Goal: Task Accomplishment & Management: Use online tool/utility

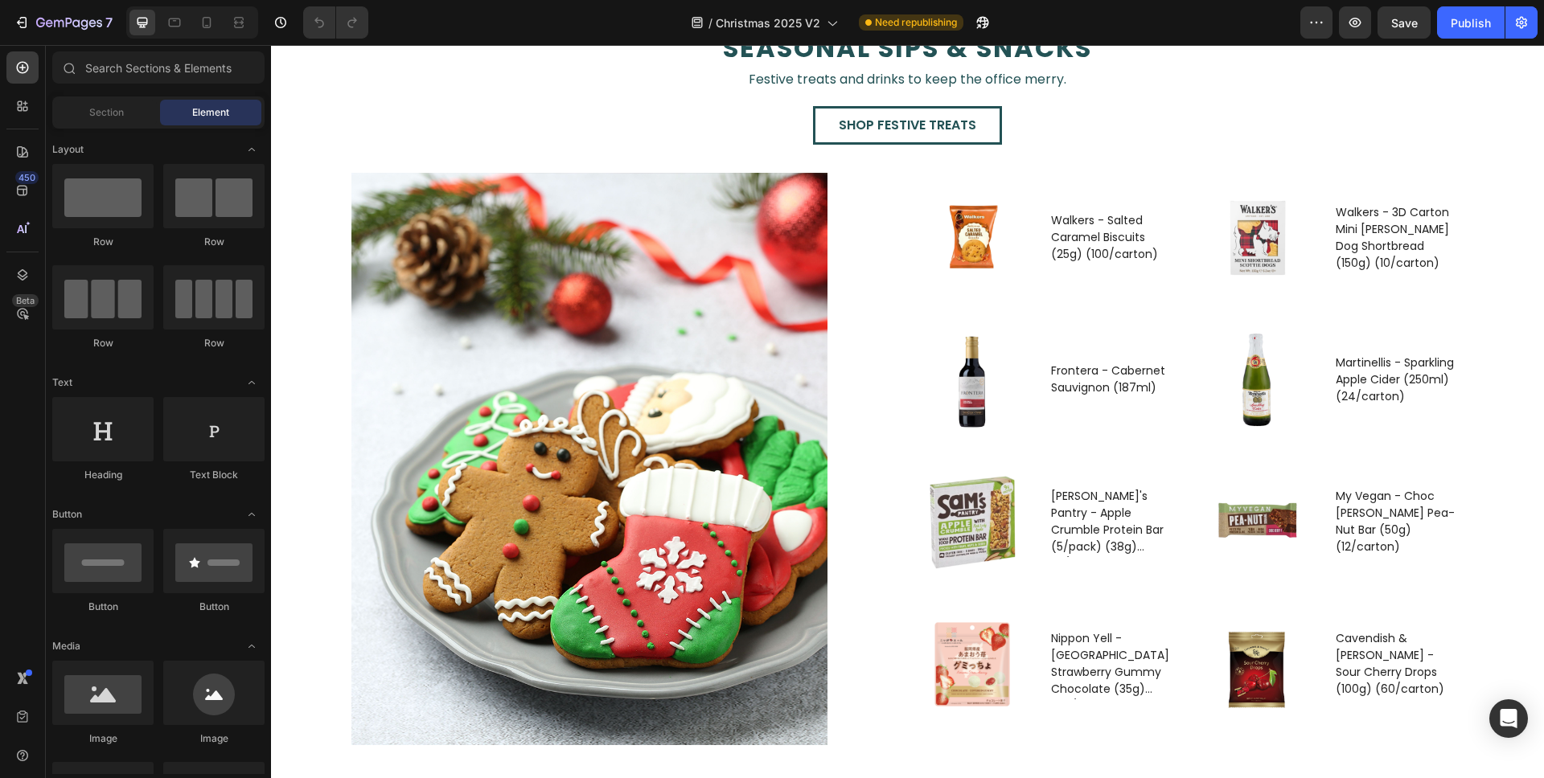
scroll to position [2585, 0]
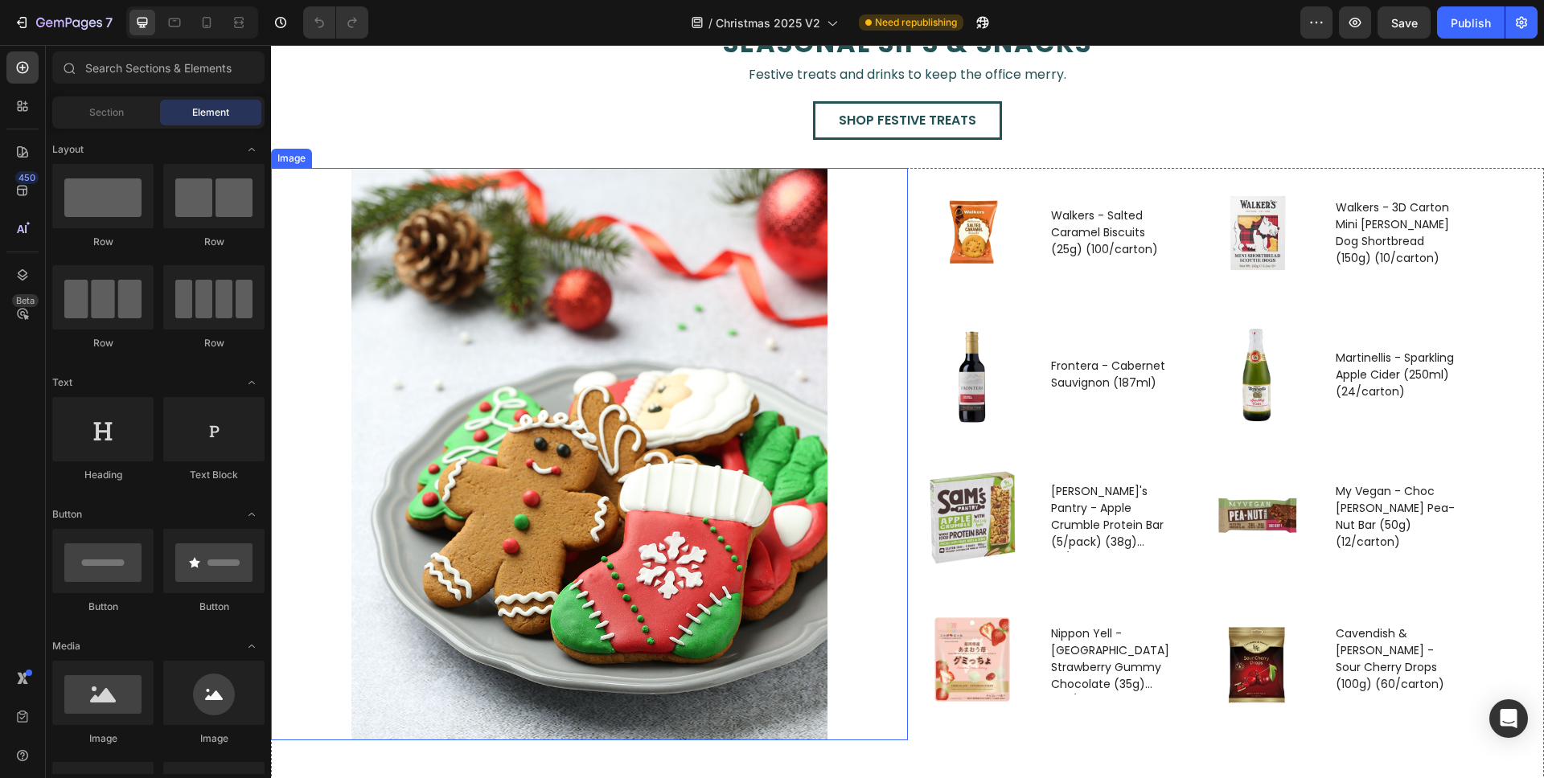
click at [519, 371] on img at bounding box center [589, 454] width 476 height 572
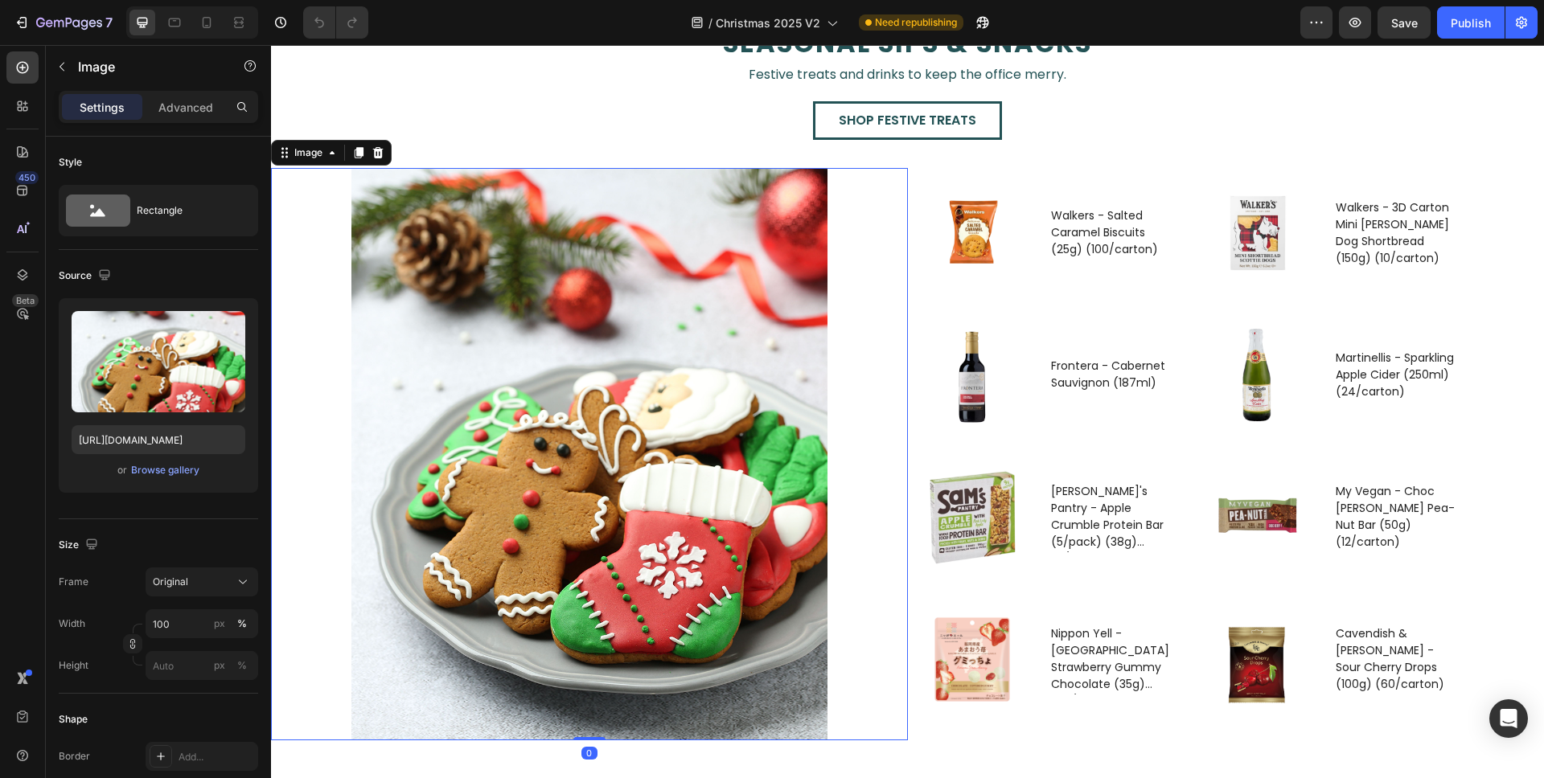
click at [640, 385] on img at bounding box center [589, 454] width 476 height 572
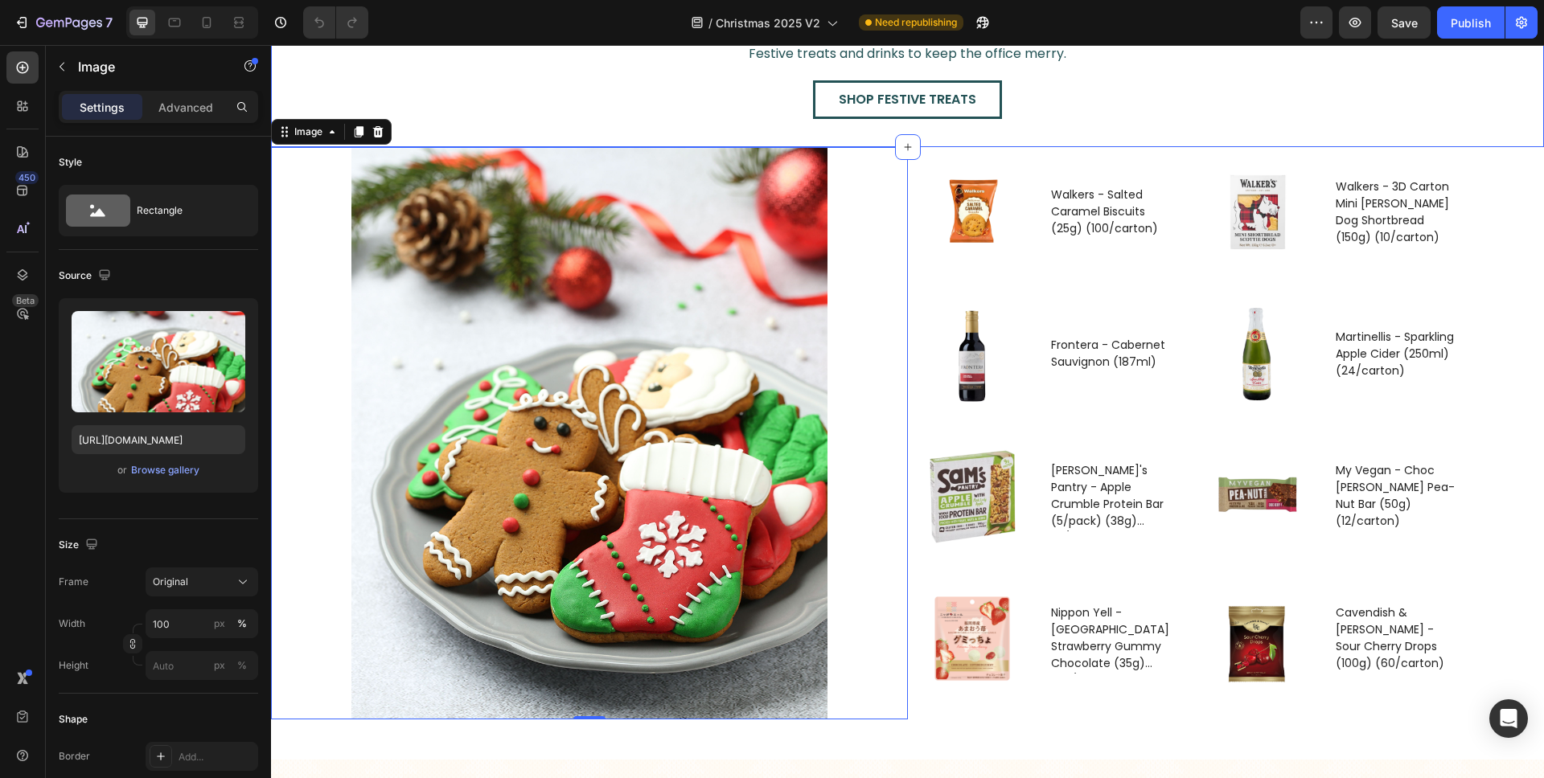
scroll to position [2610, 0]
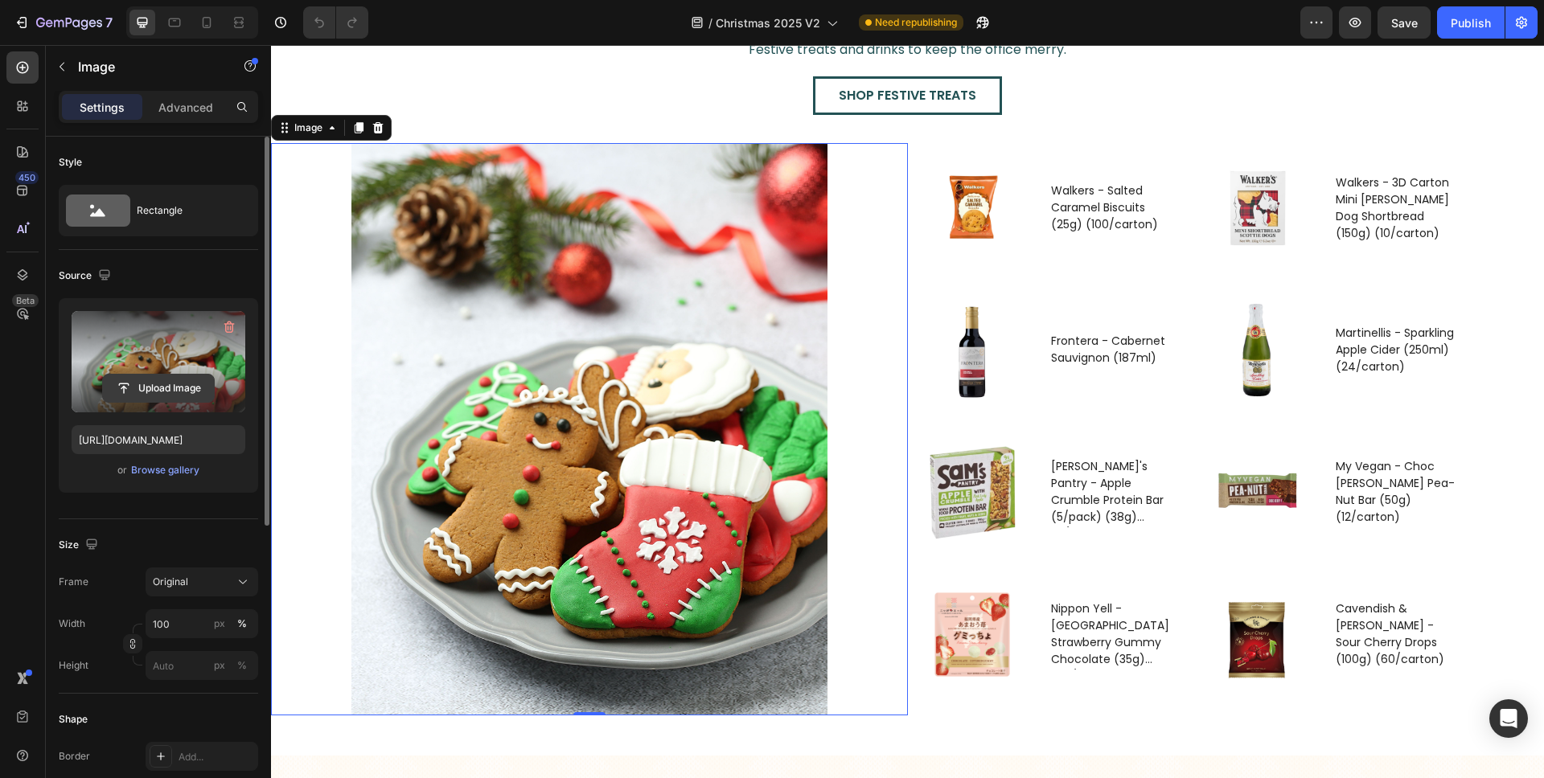
click at [183, 387] on input "file" at bounding box center [158, 388] width 111 height 27
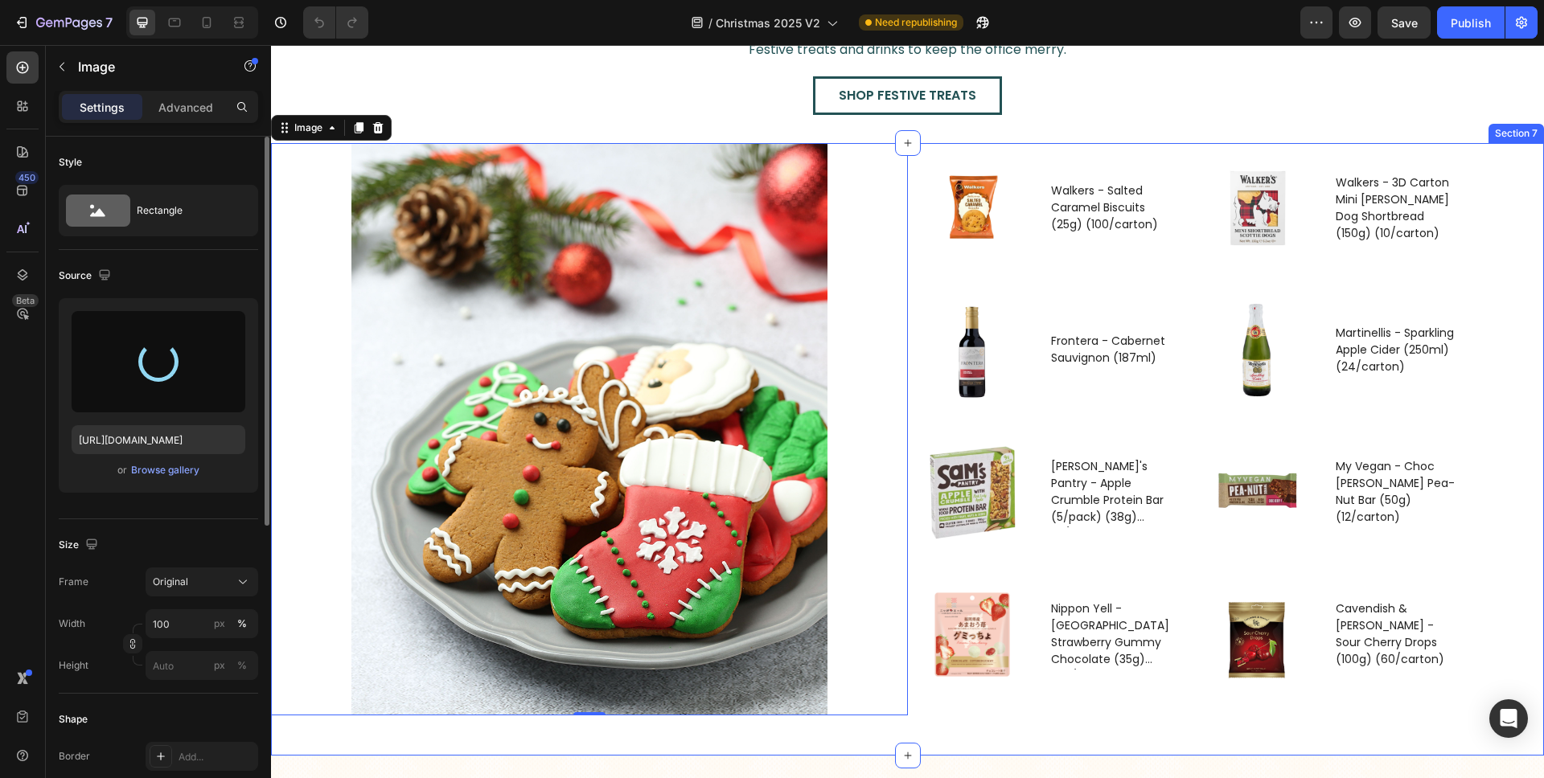
type input "[URL][DOMAIN_NAME]"
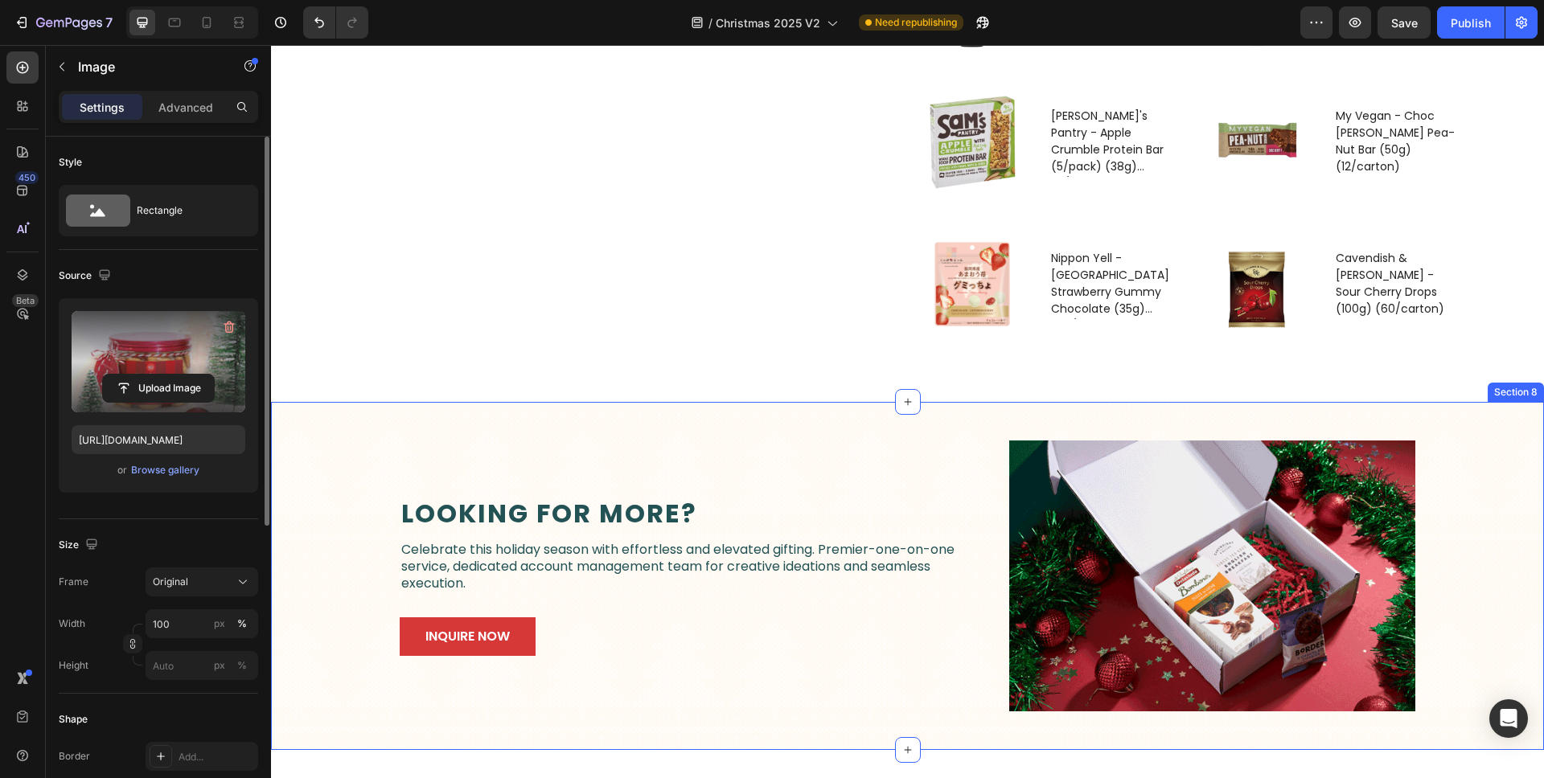
scroll to position [2779, 0]
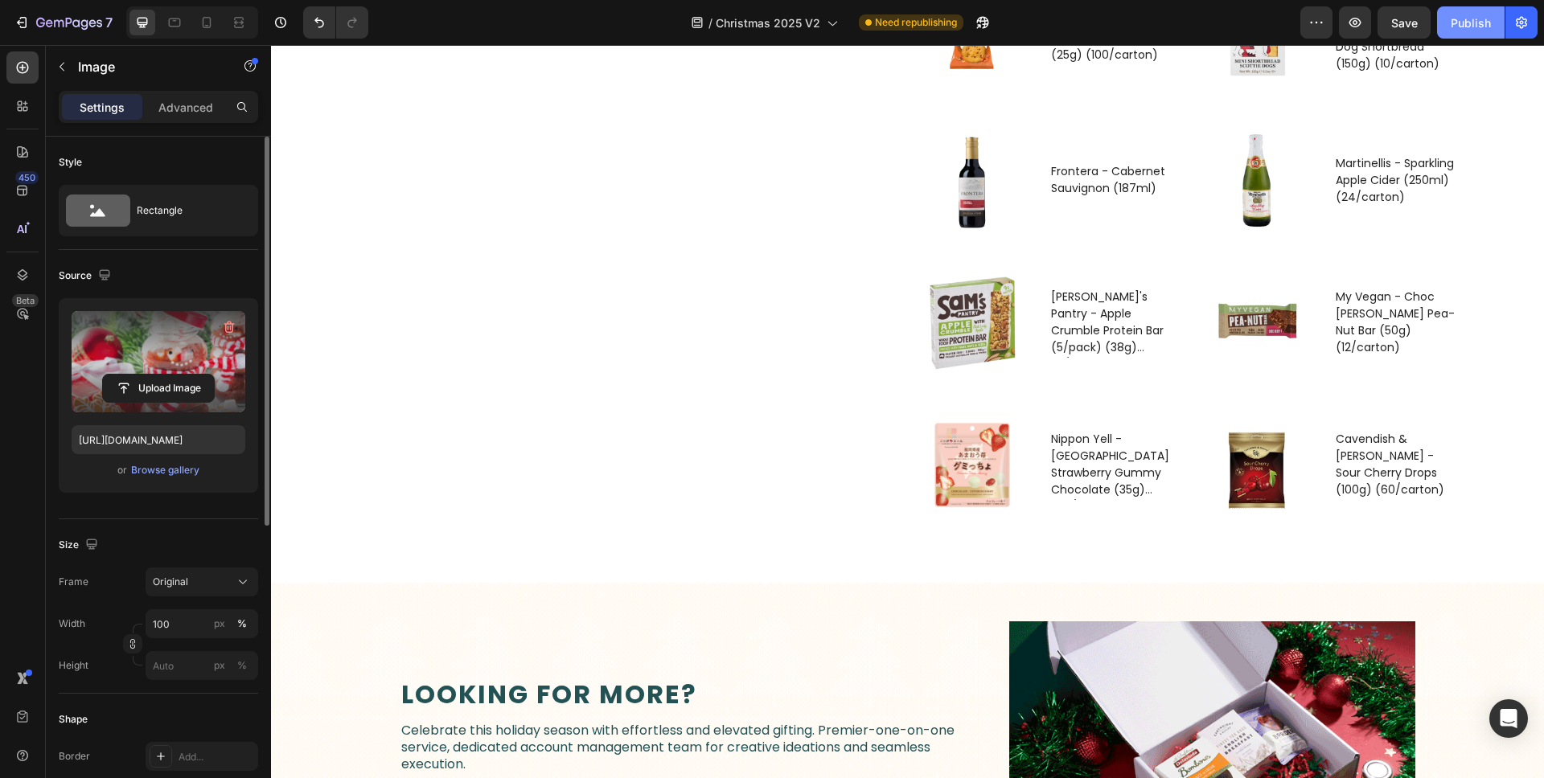
click at [1485, 18] on div "Publish" at bounding box center [1470, 22] width 40 height 17
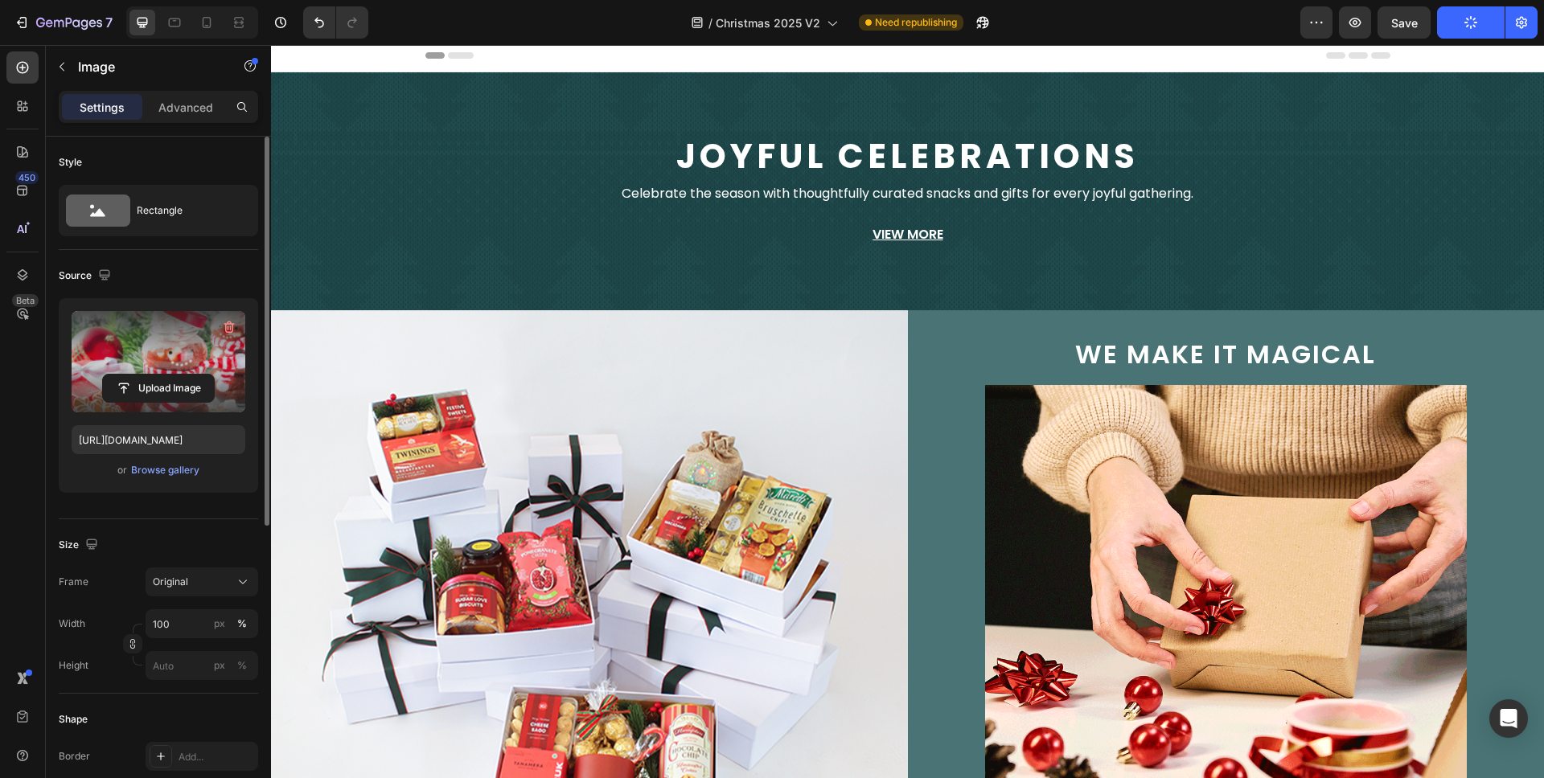
scroll to position [0, 0]
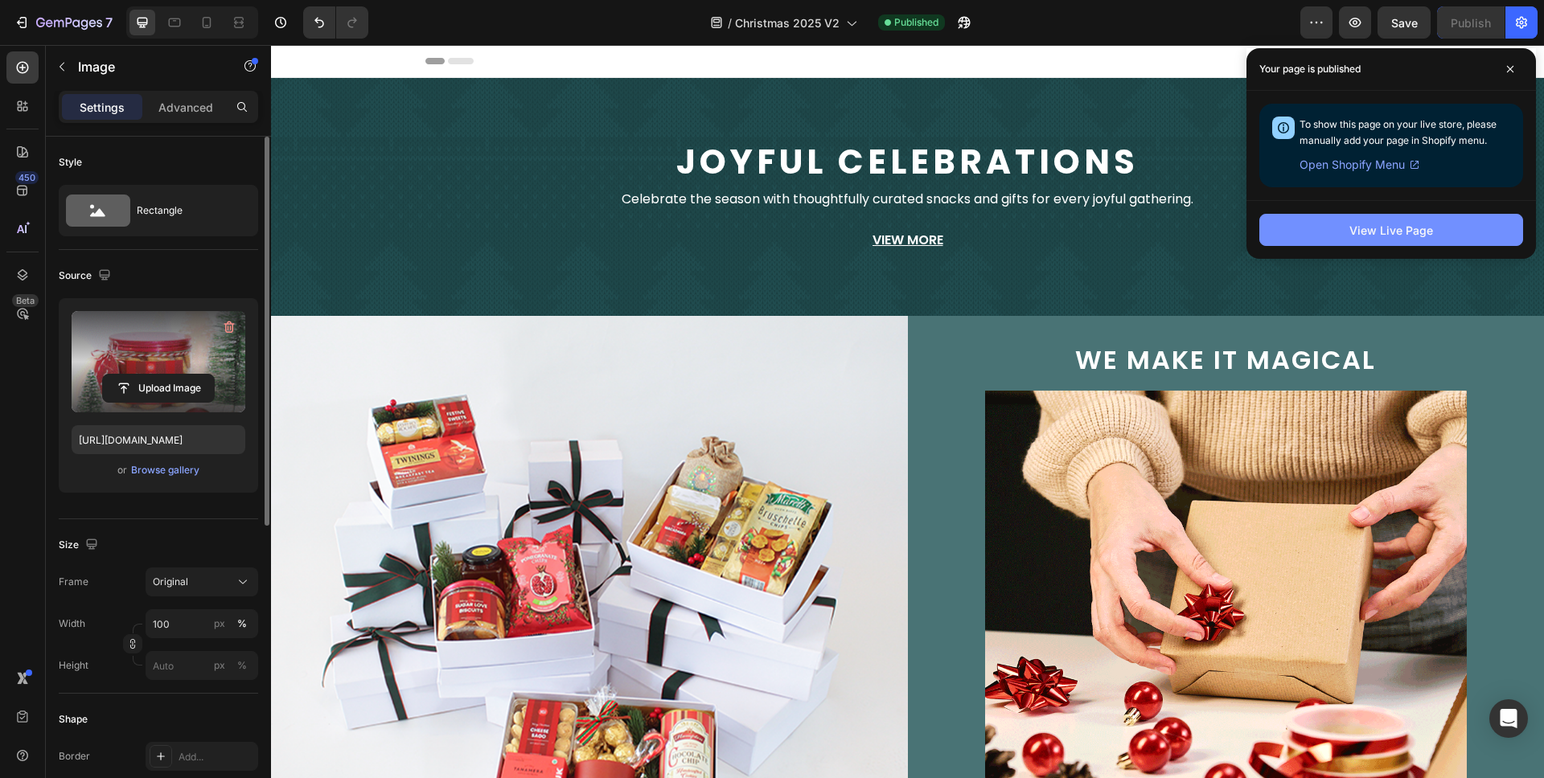
click at [1383, 231] on div "View Live Page" at bounding box center [1391, 230] width 84 height 17
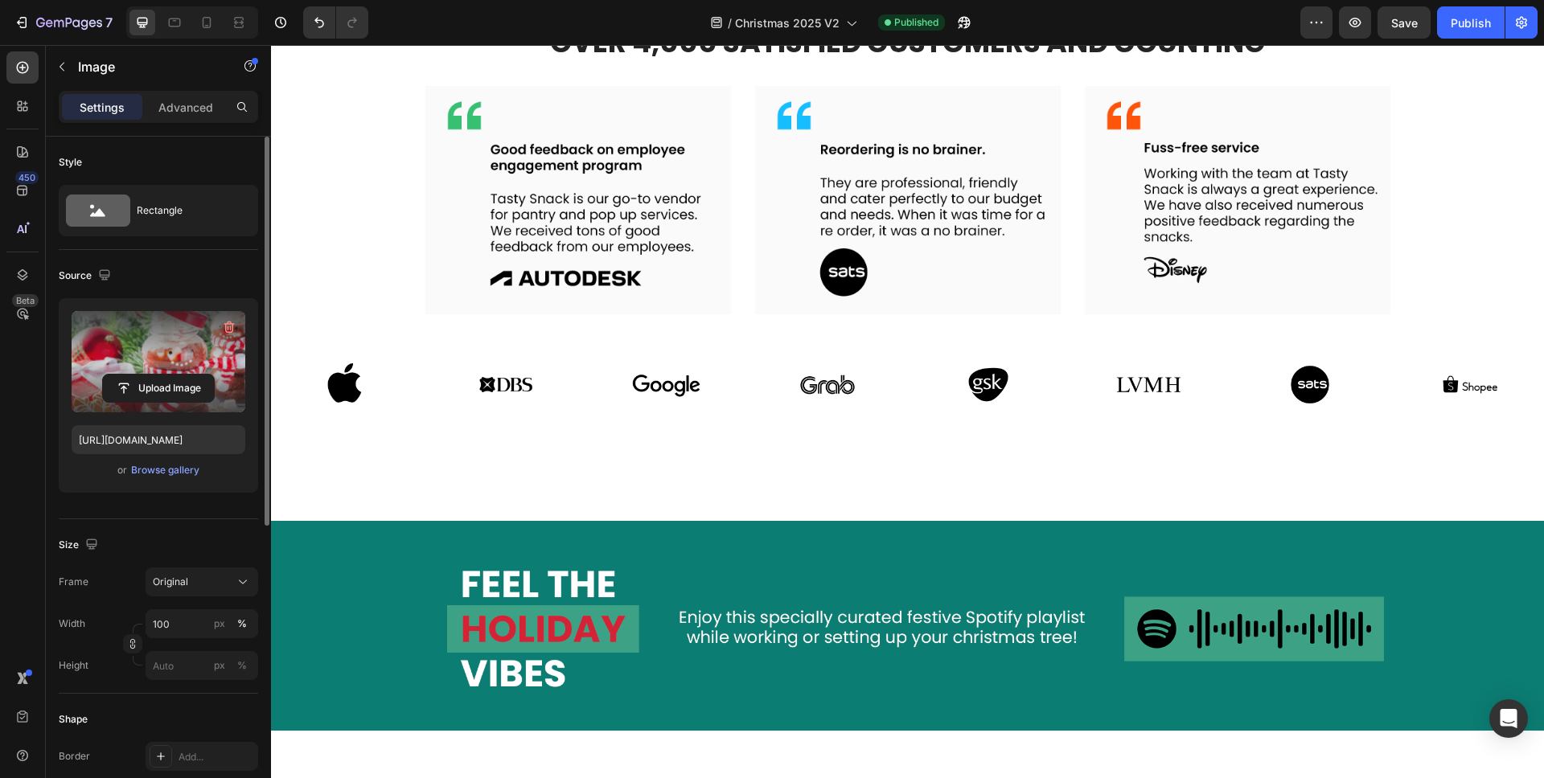
scroll to position [3788, 0]
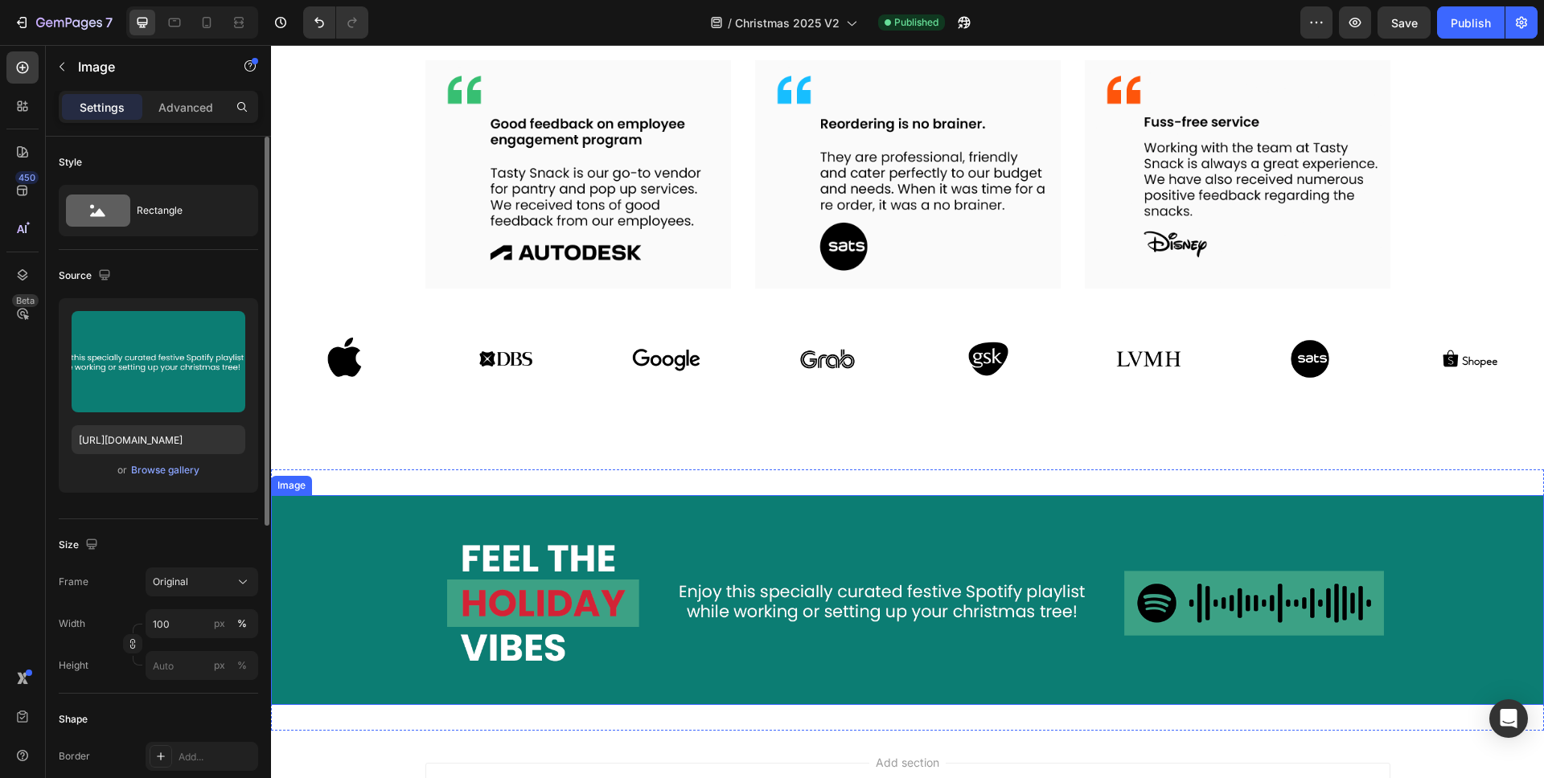
click at [909, 544] on img at bounding box center [907, 600] width 1273 height 211
click at [941, 722] on div "Image 0 Section 11" at bounding box center [907, 601] width 1273 height 262
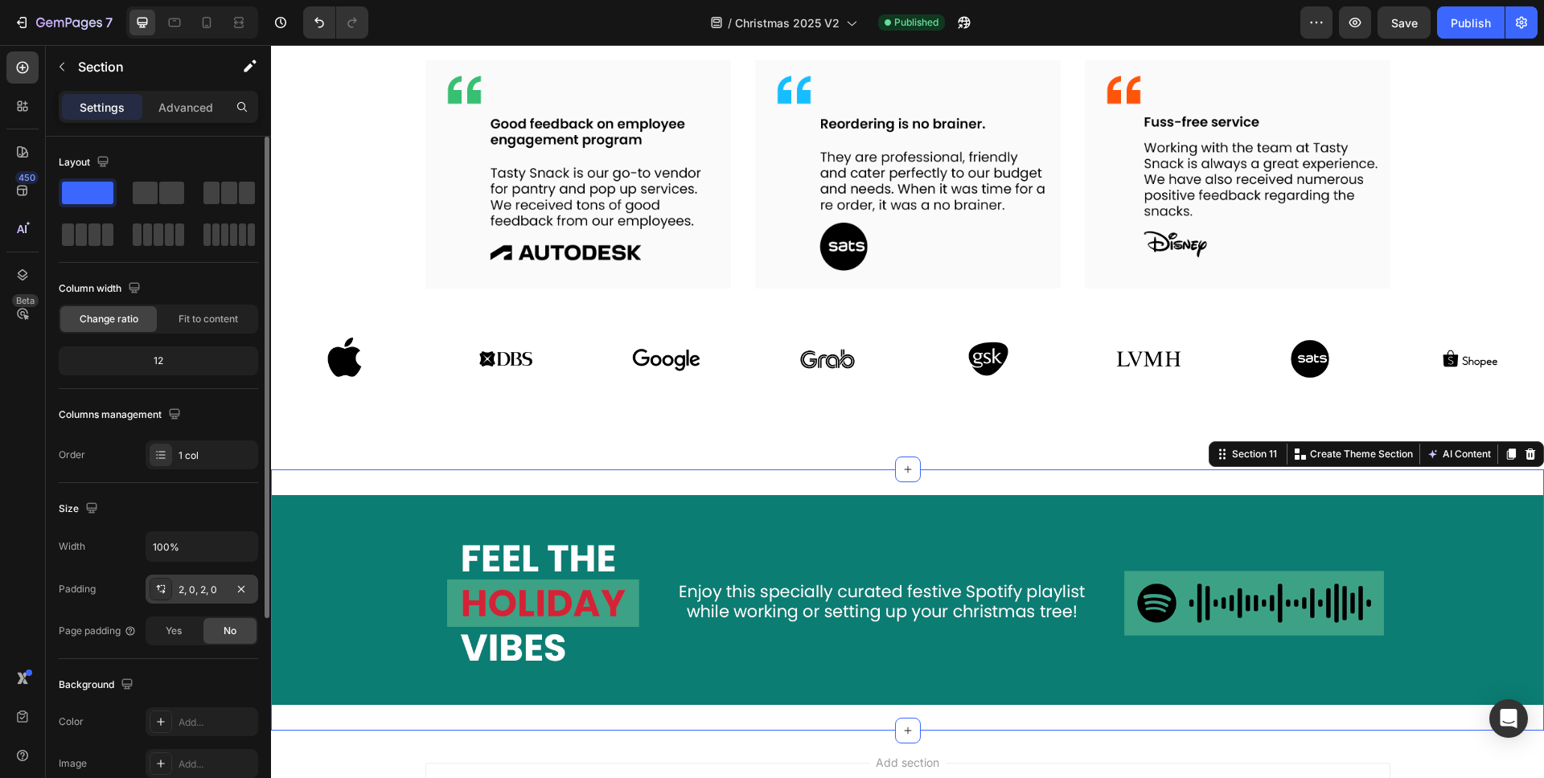
click at [199, 596] on div "2, 0, 2, 0" at bounding box center [201, 590] width 47 height 14
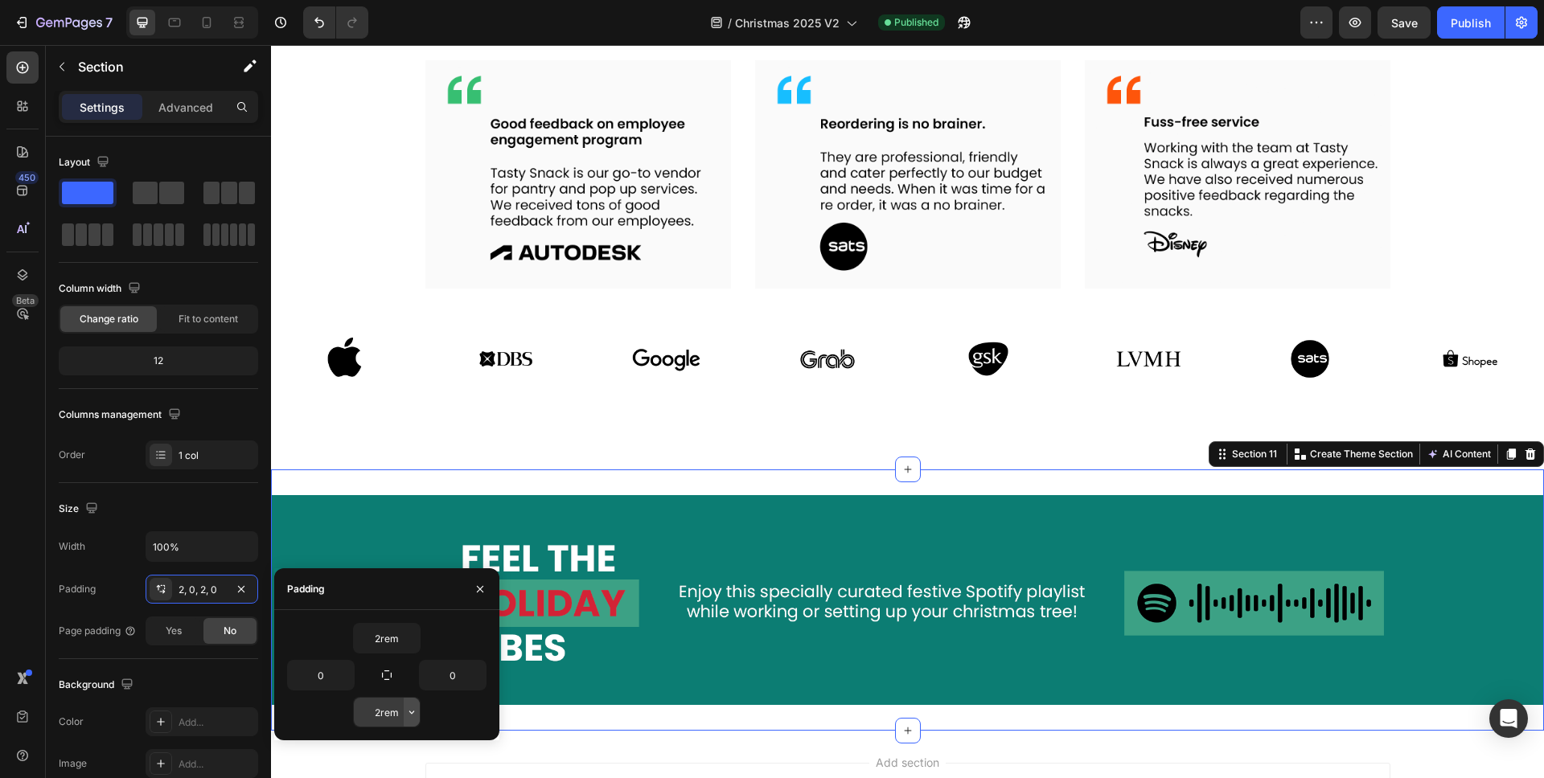
click at [411, 715] on icon "button" at bounding box center [411, 712] width 13 height 13
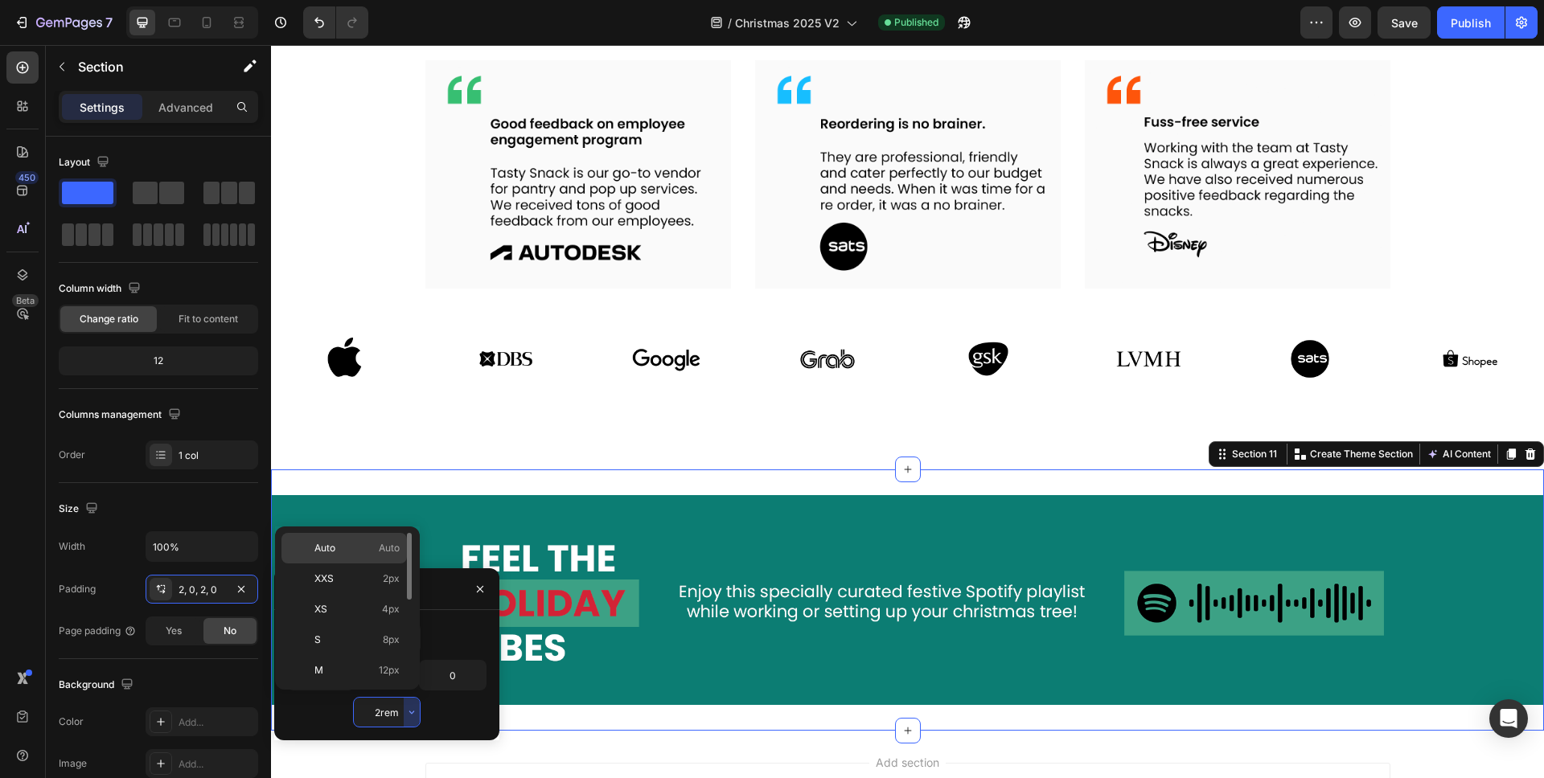
click at [360, 548] on p "Auto Auto" at bounding box center [356, 548] width 85 height 14
type input "Auto"
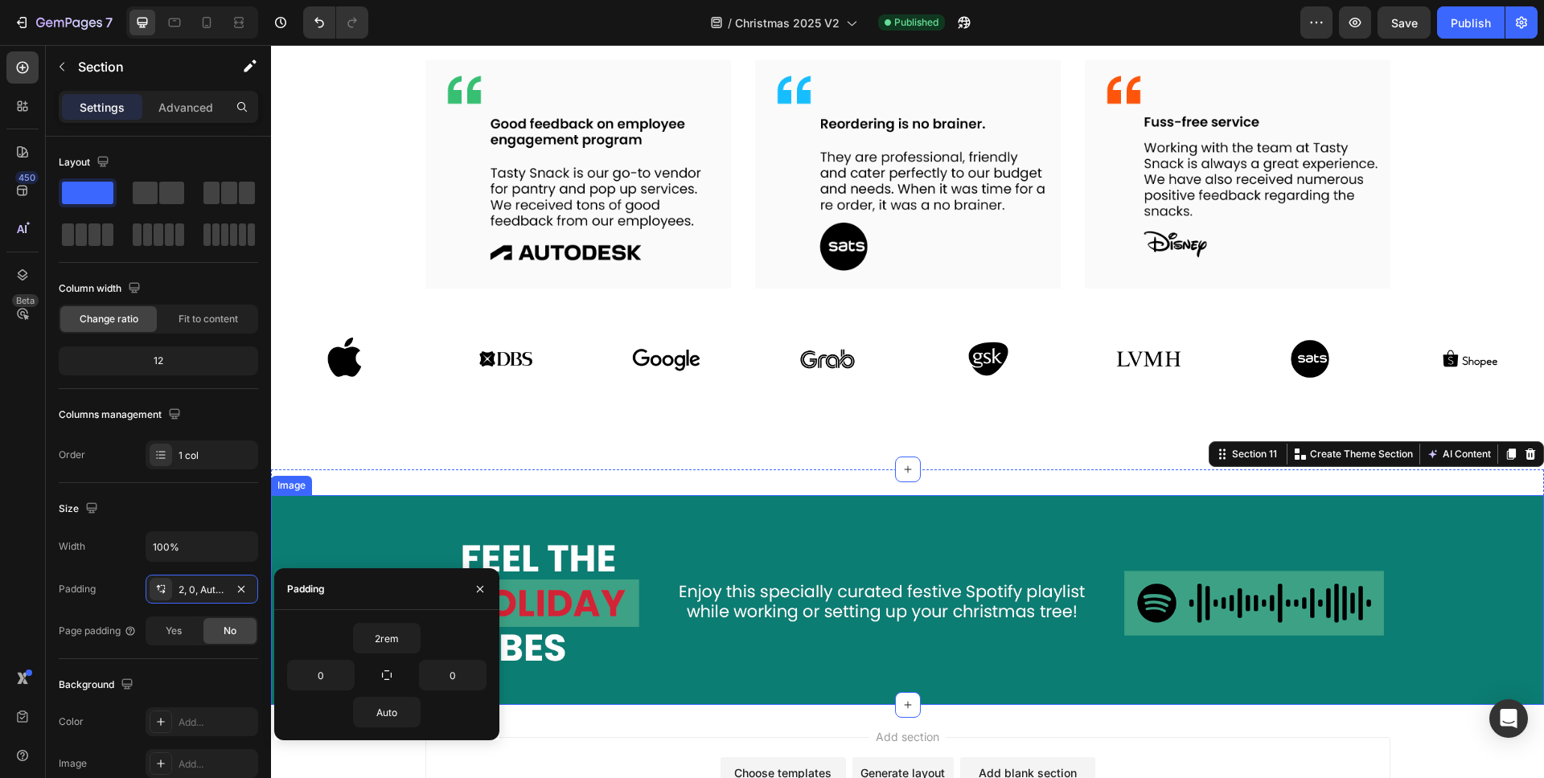
click at [848, 636] on img at bounding box center [907, 600] width 1273 height 211
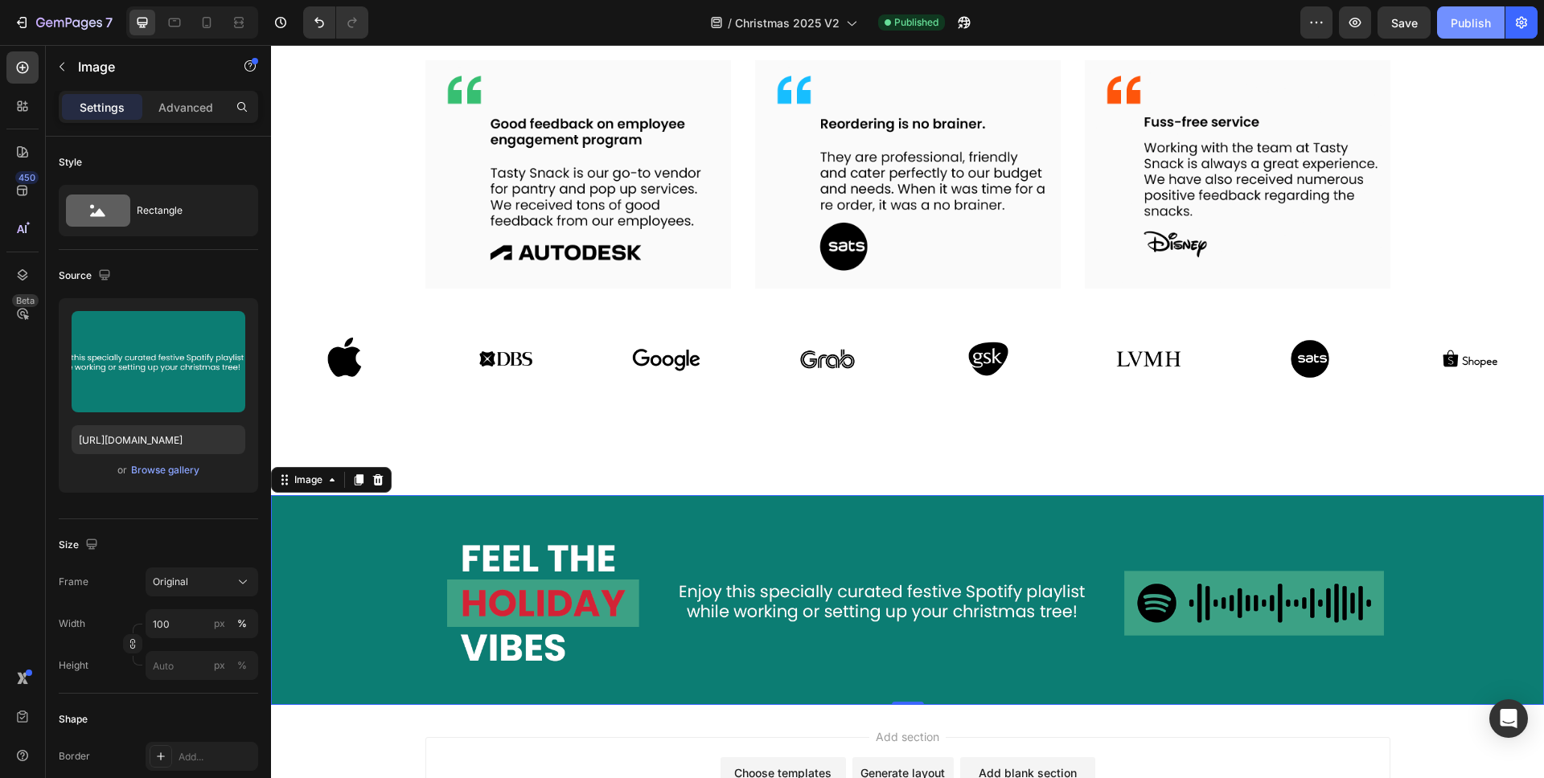
click at [1466, 26] on div "Publish" at bounding box center [1470, 22] width 40 height 17
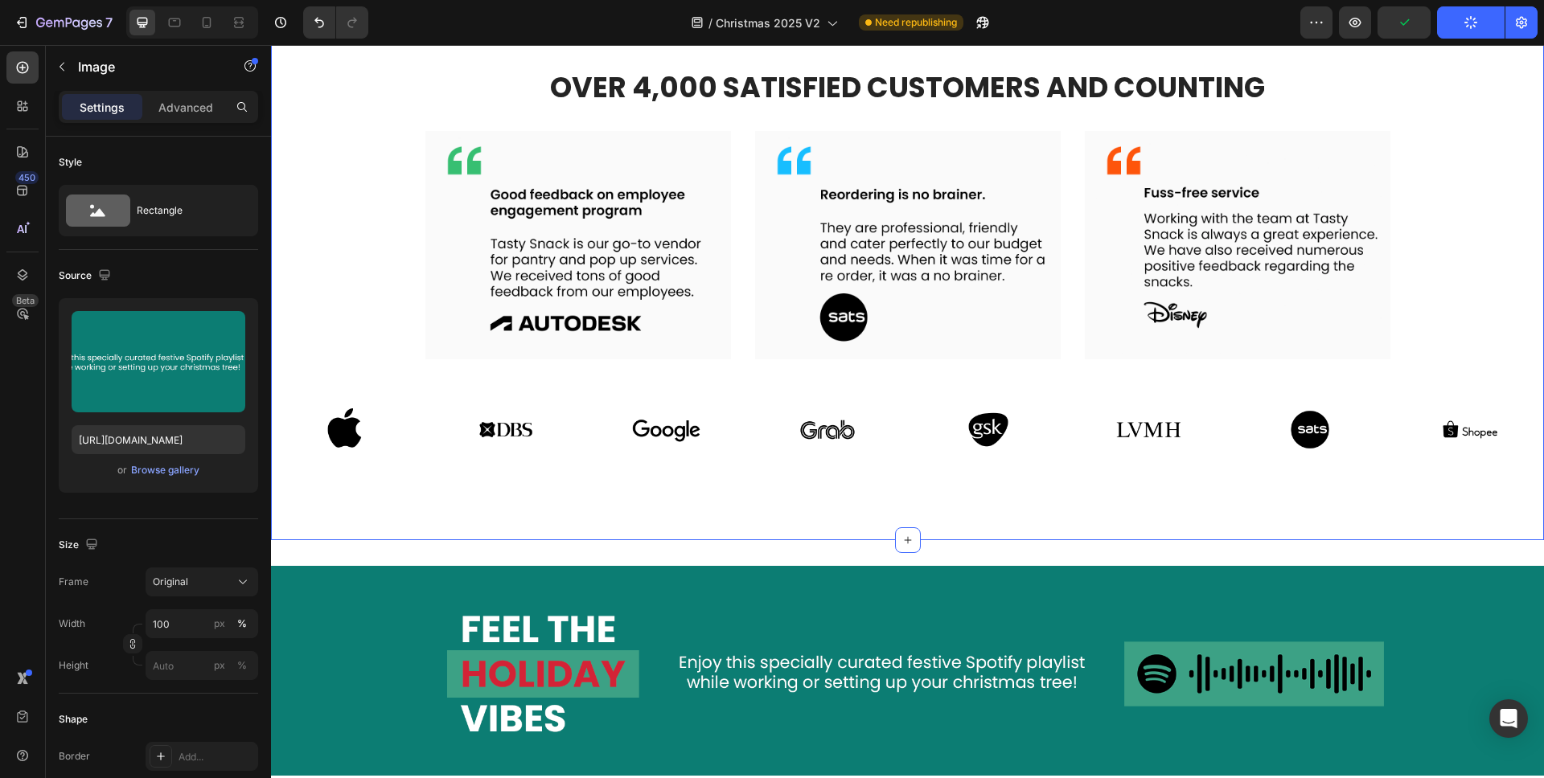
scroll to position [3737, 0]
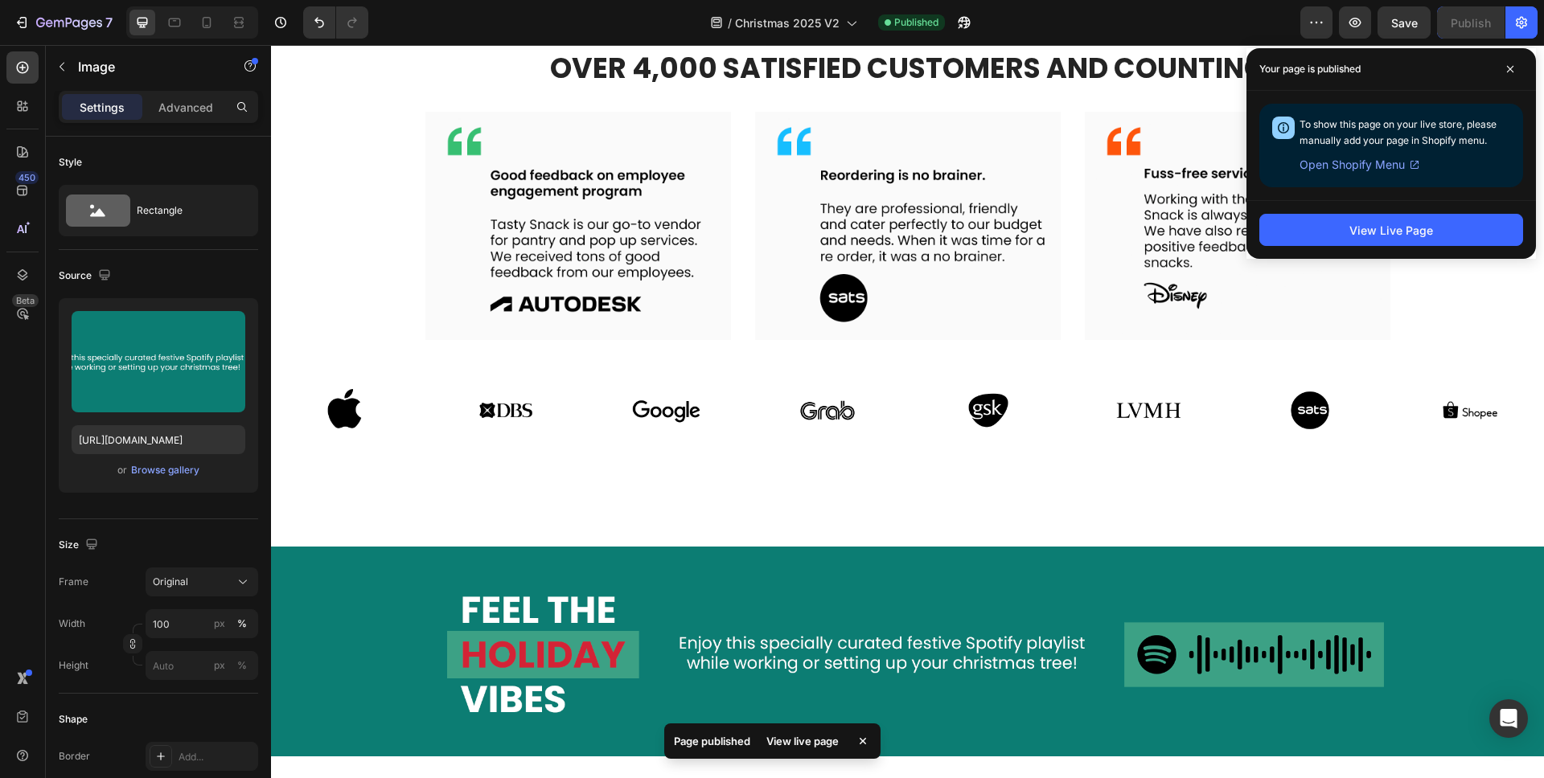
click at [712, 640] on img at bounding box center [907, 652] width 1273 height 211
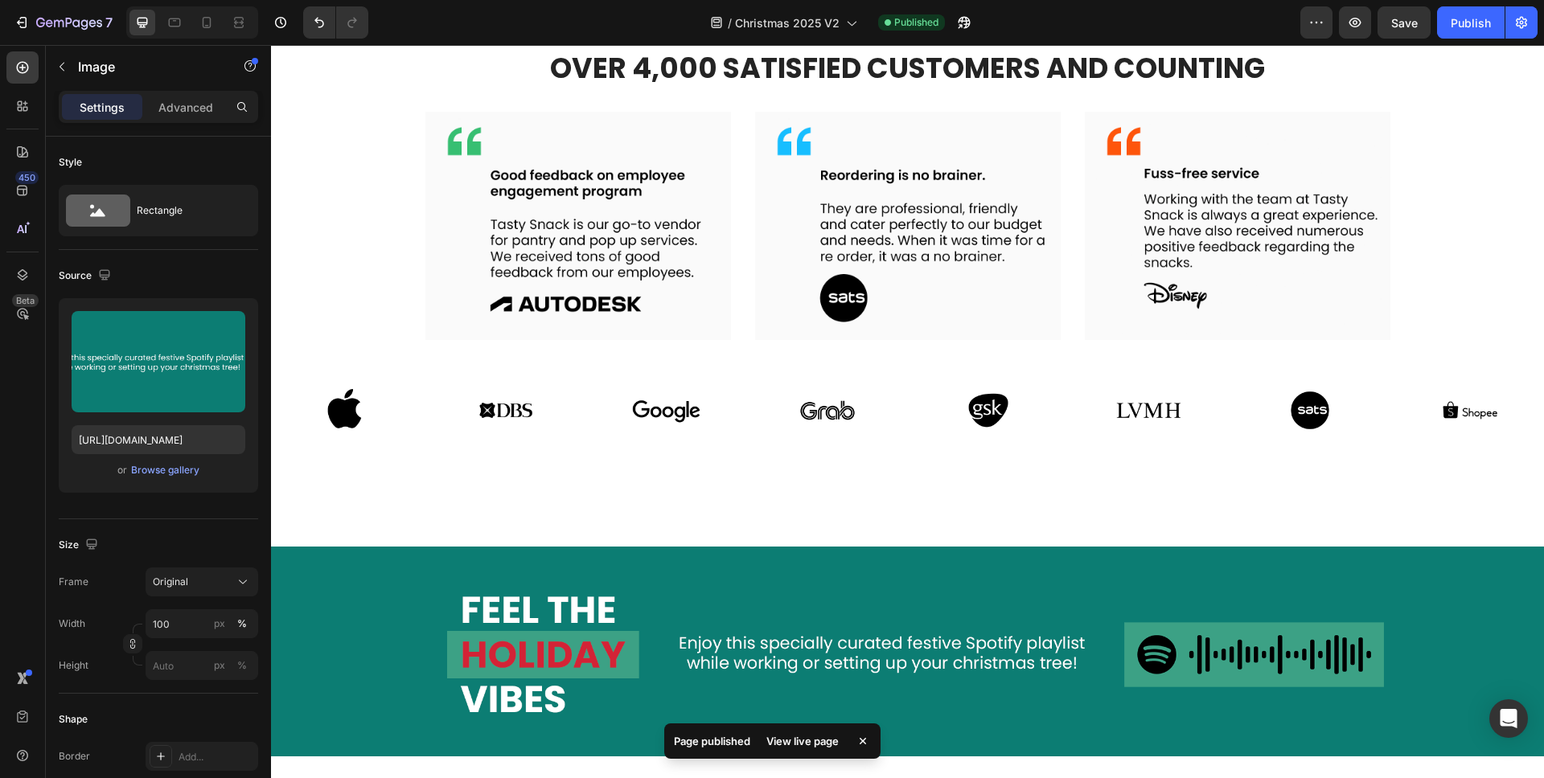
click at [716, 615] on img at bounding box center [907, 652] width 1273 height 211
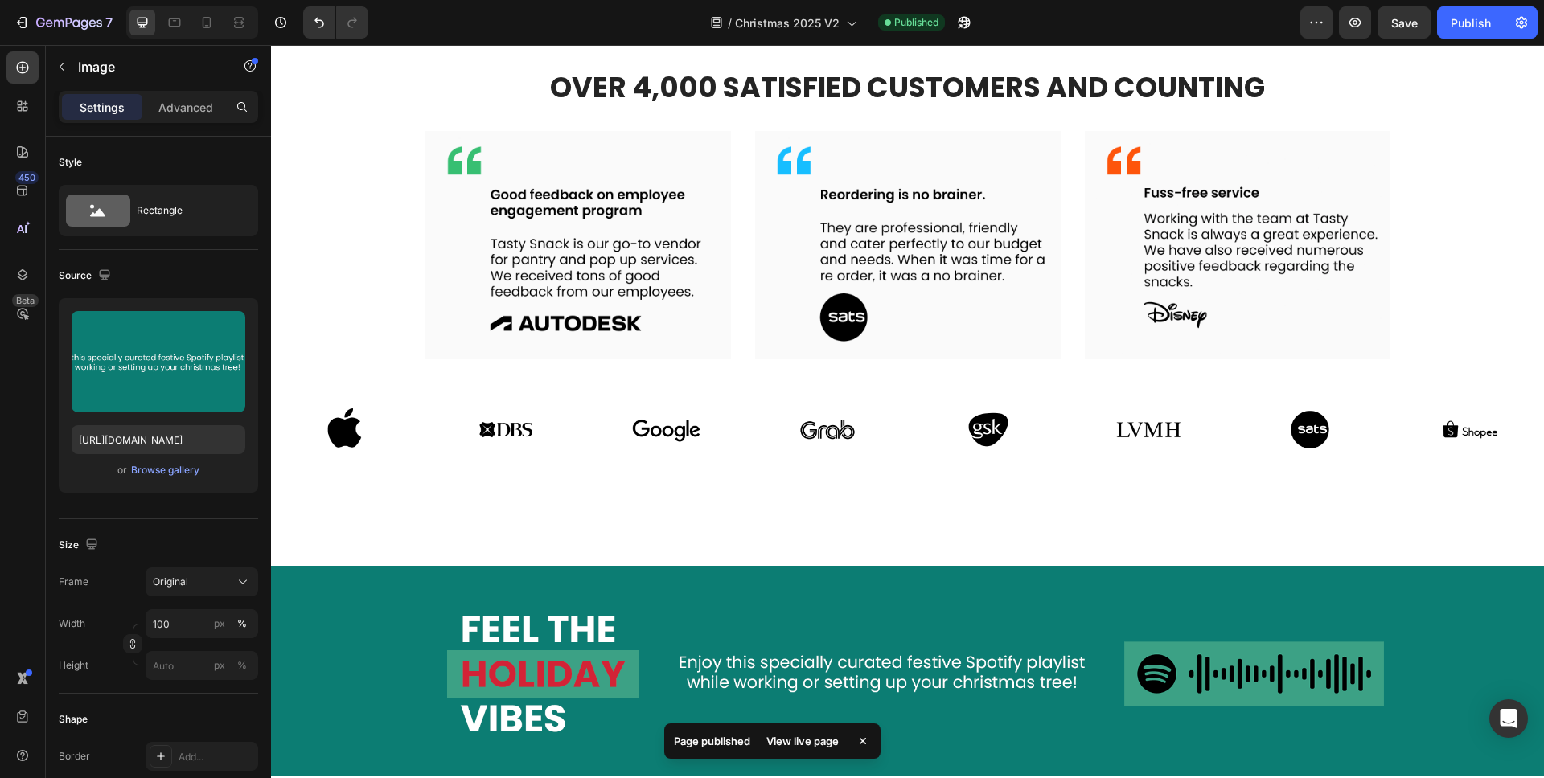
scroll to position [3716, 0]
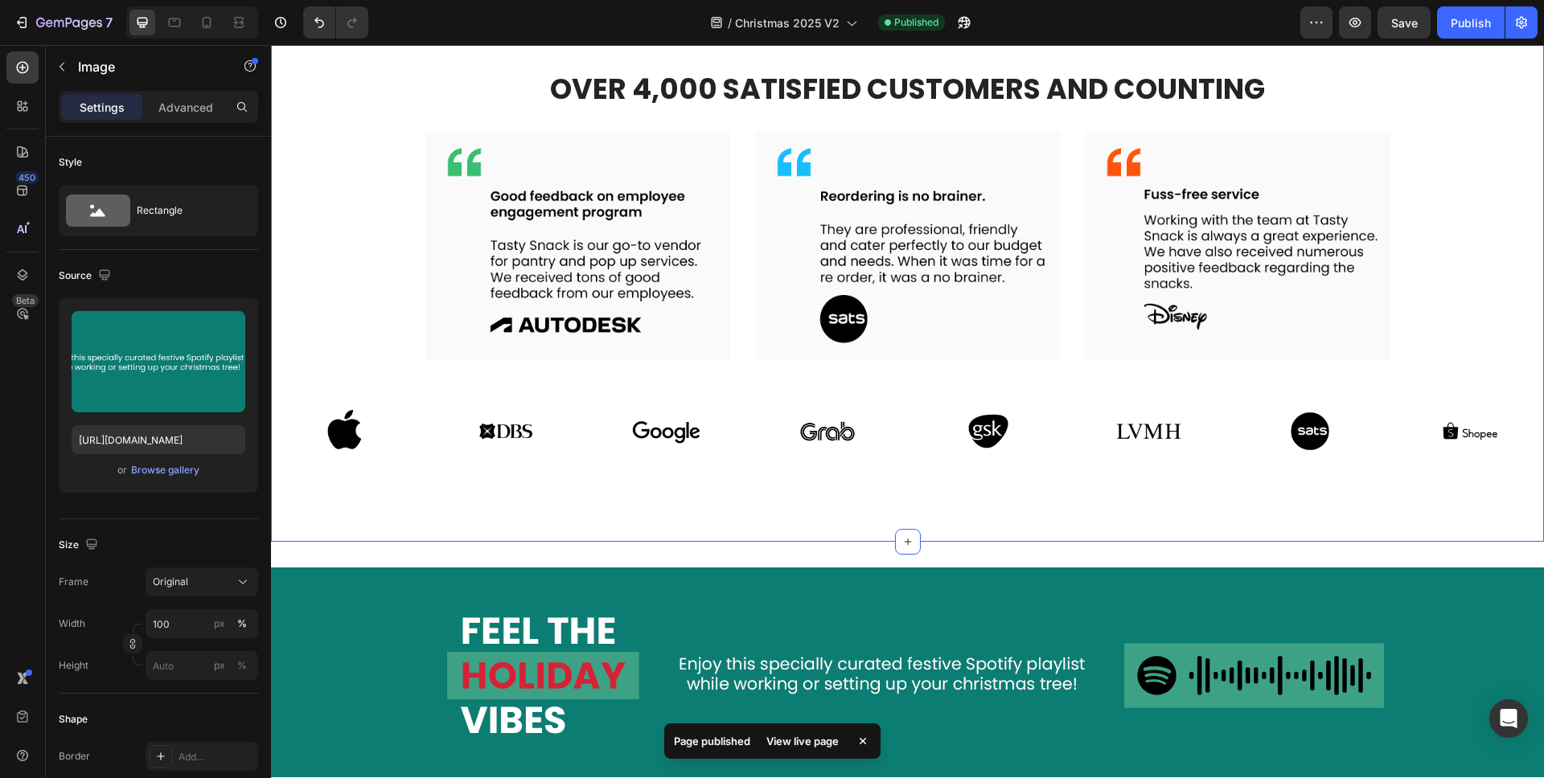
click at [980, 534] on div "over 4,000 satisfied customers and counting Heading Image Image Image Carousel …" at bounding box center [907, 266] width 1273 height 552
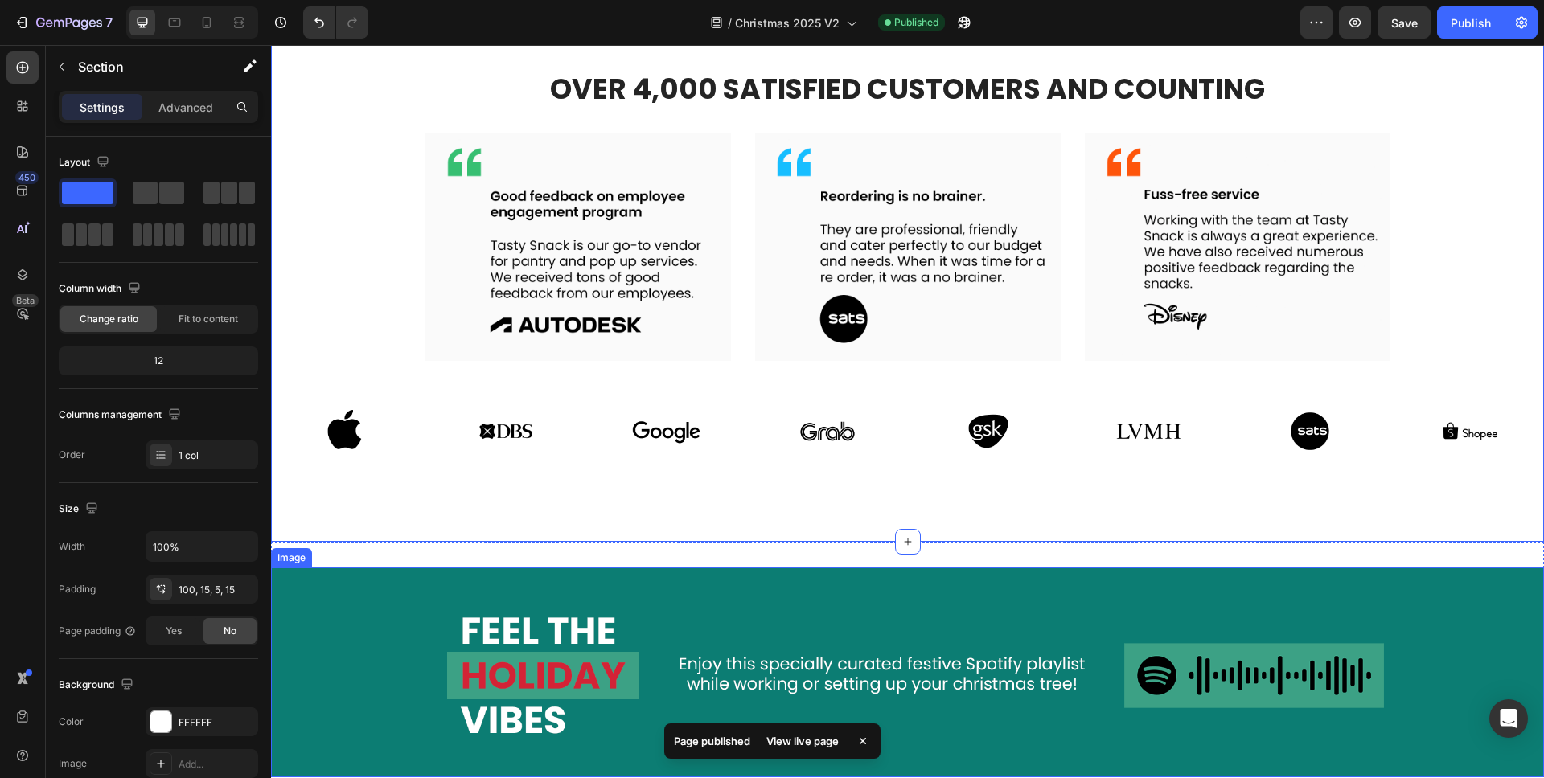
click at [904, 642] on img at bounding box center [907, 673] width 1273 height 211
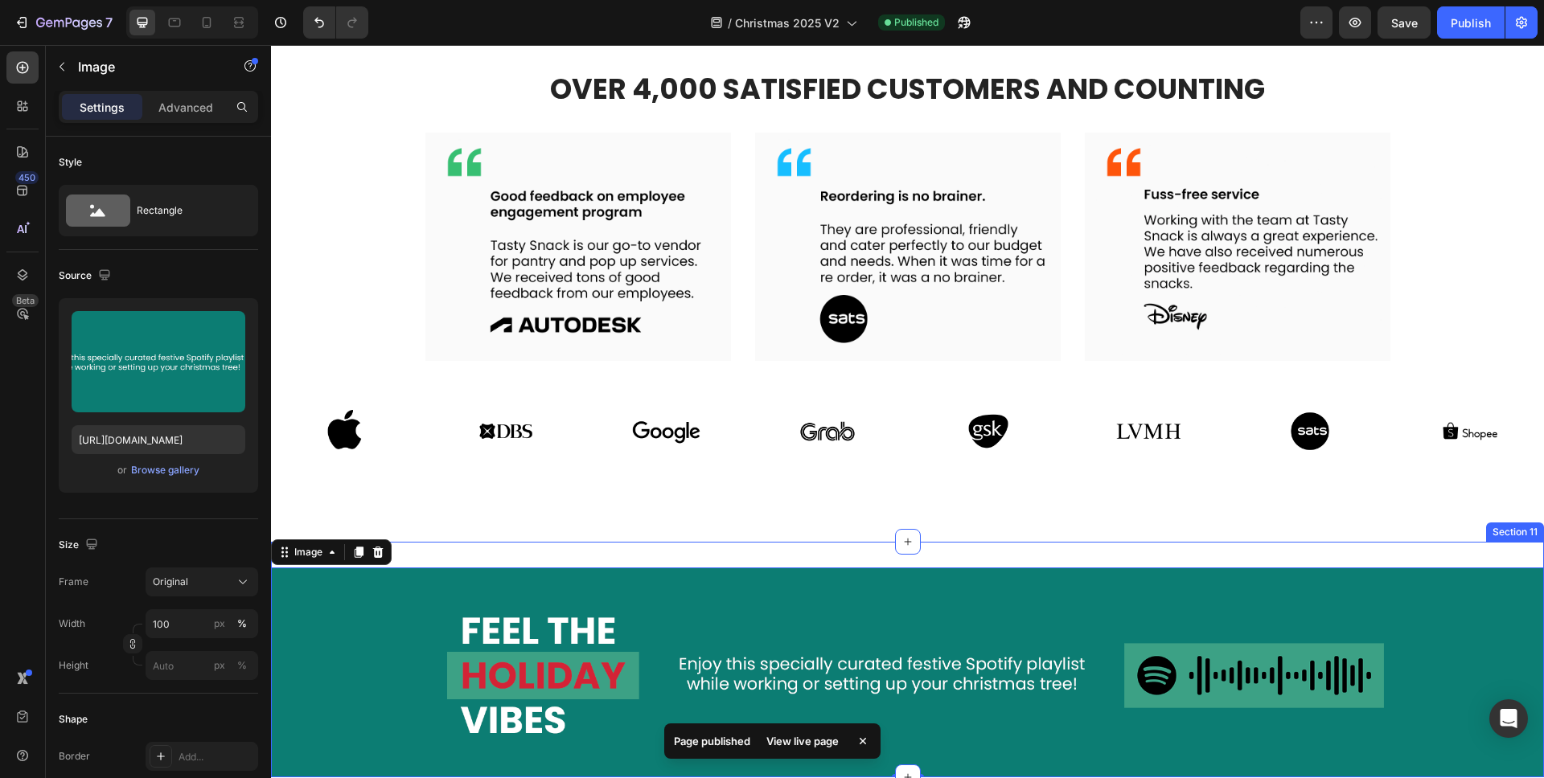
click at [859, 556] on div "Image 0 Section 11" at bounding box center [907, 660] width 1273 height 236
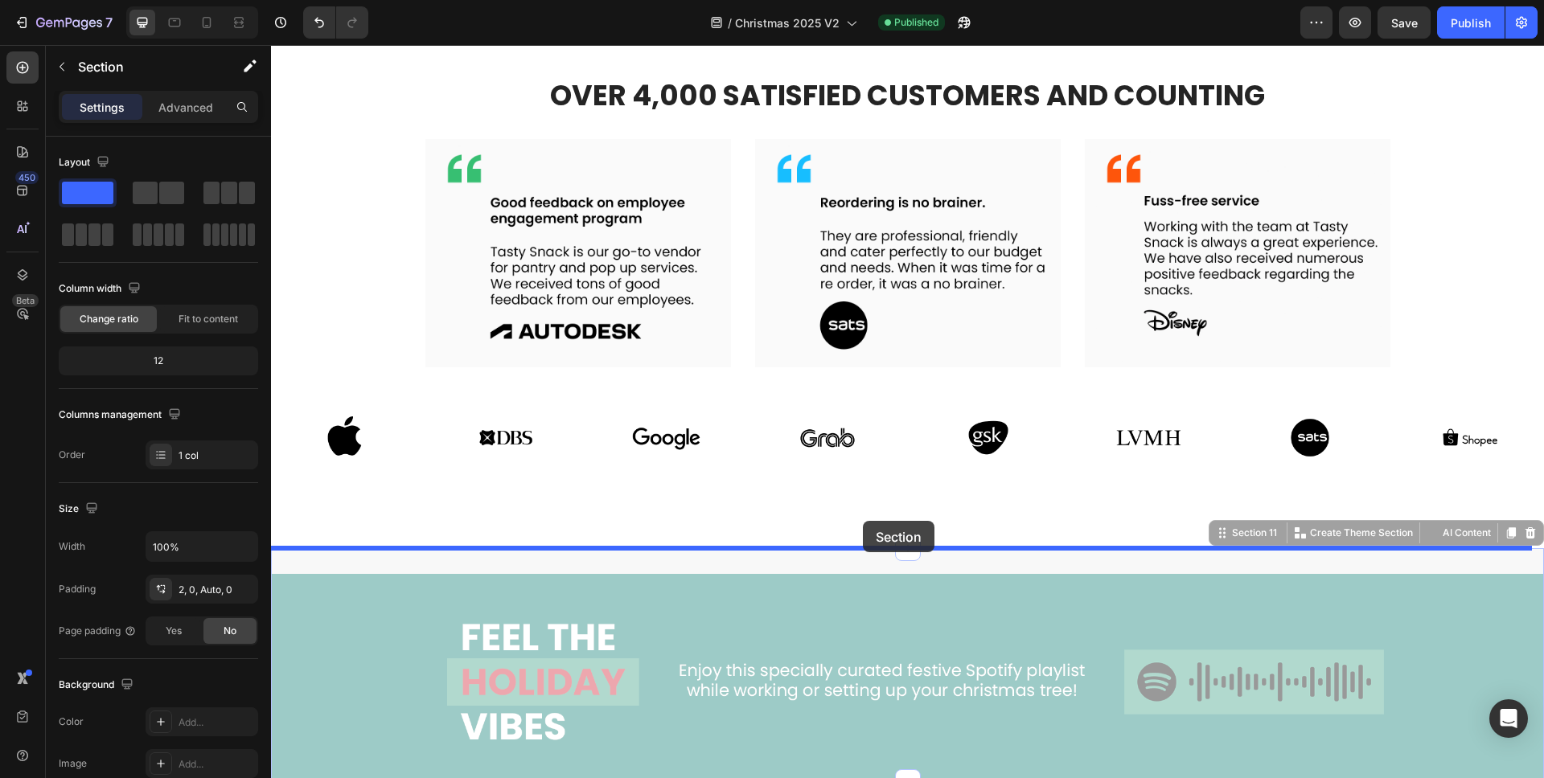
scroll to position [3519, 0]
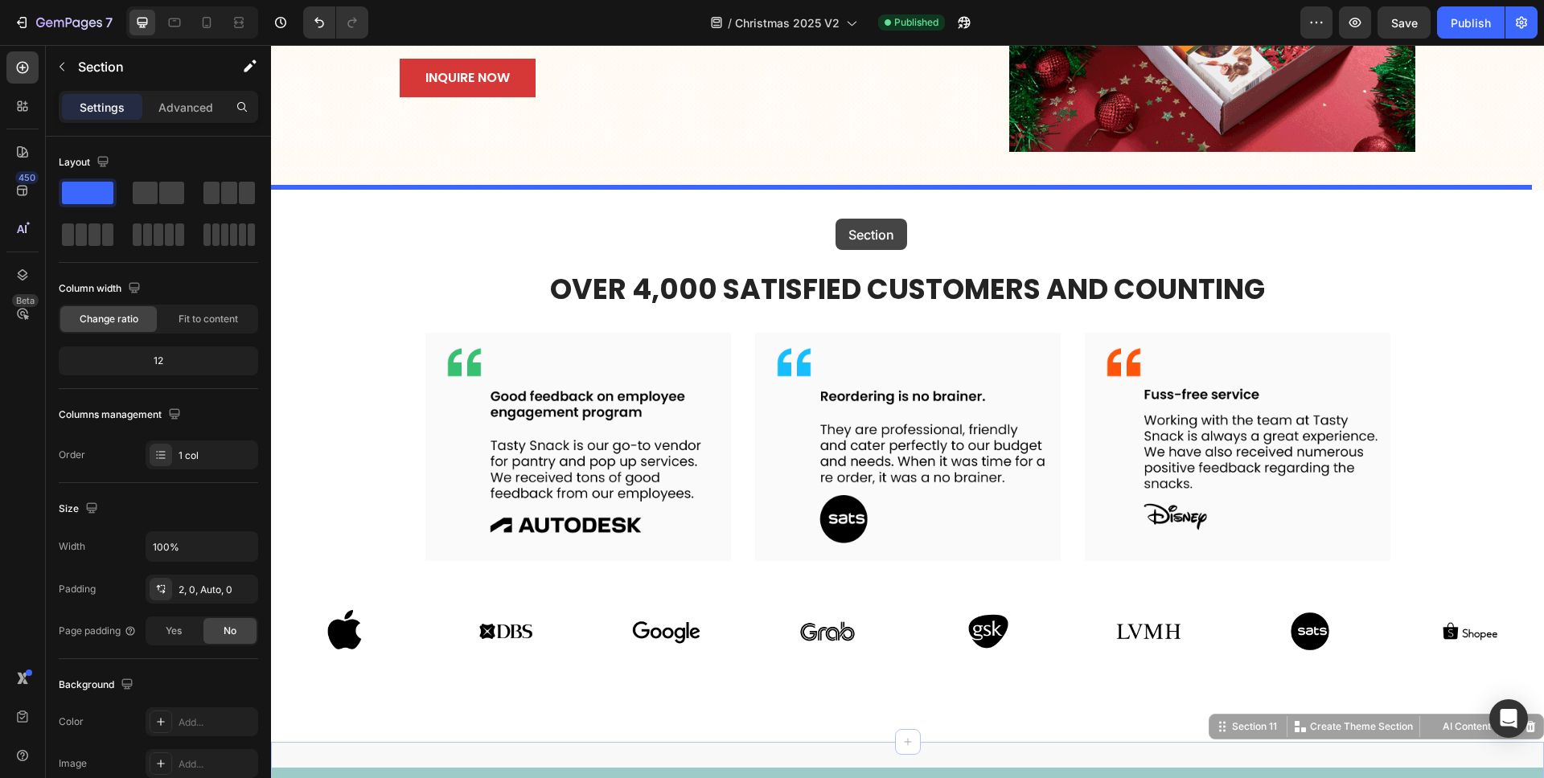
drag, startPoint x: 859, startPoint y: 556, endPoint x: 835, endPoint y: 219, distance: 338.5
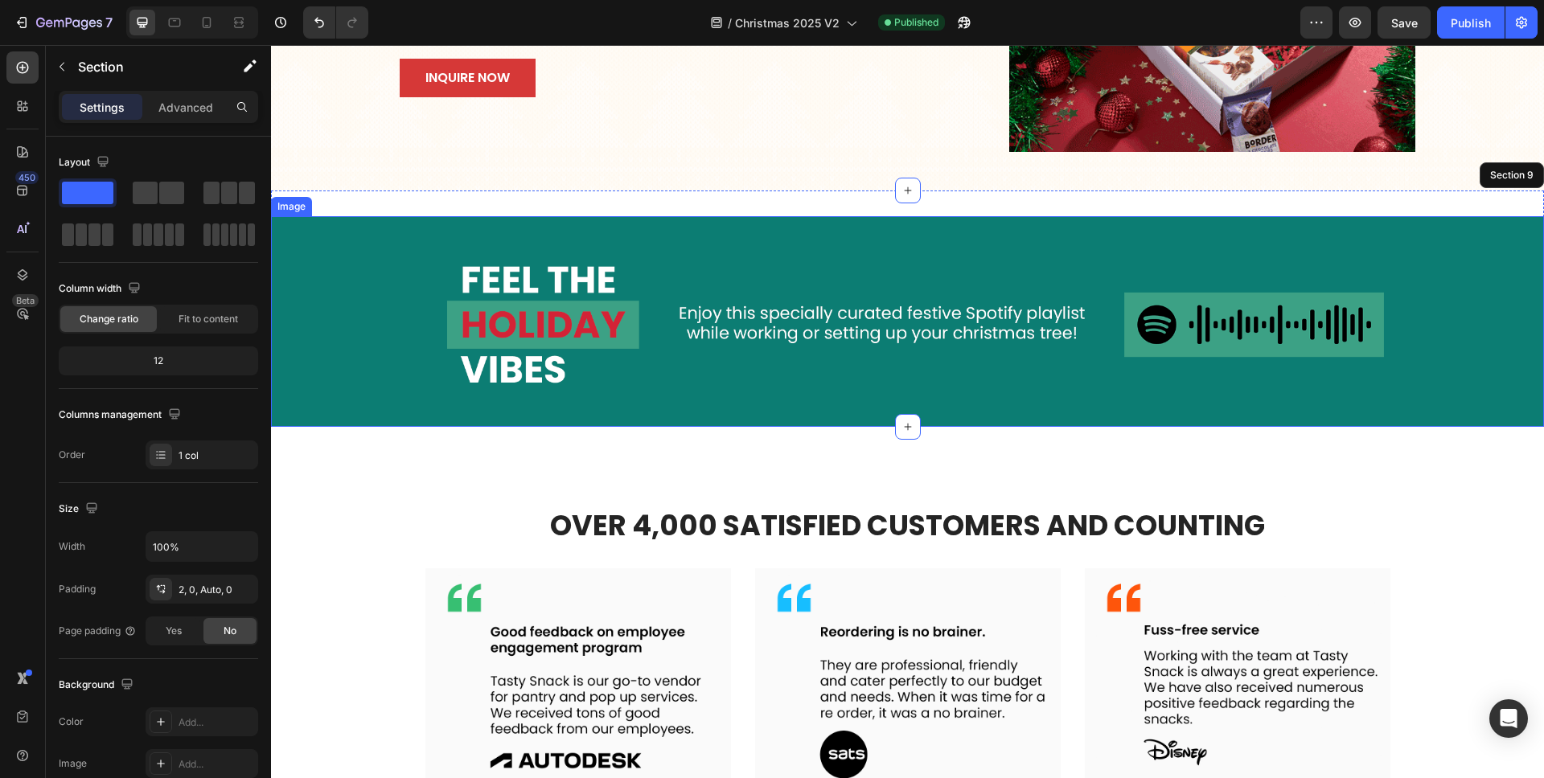
click at [837, 270] on img at bounding box center [907, 321] width 1273 height 211
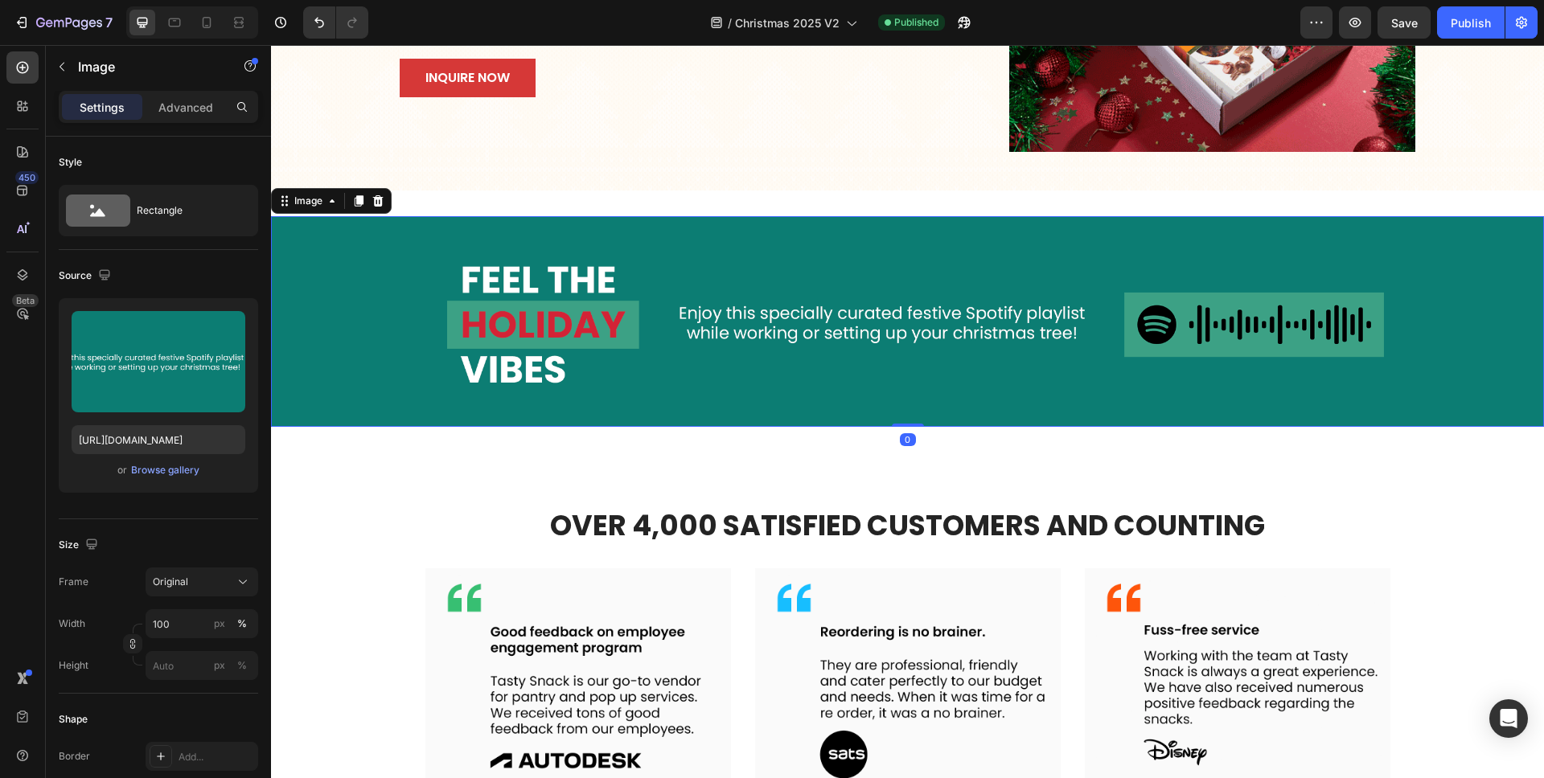
click at [829, 216] on img at bounding box center [907, 321] width 1273 height 211
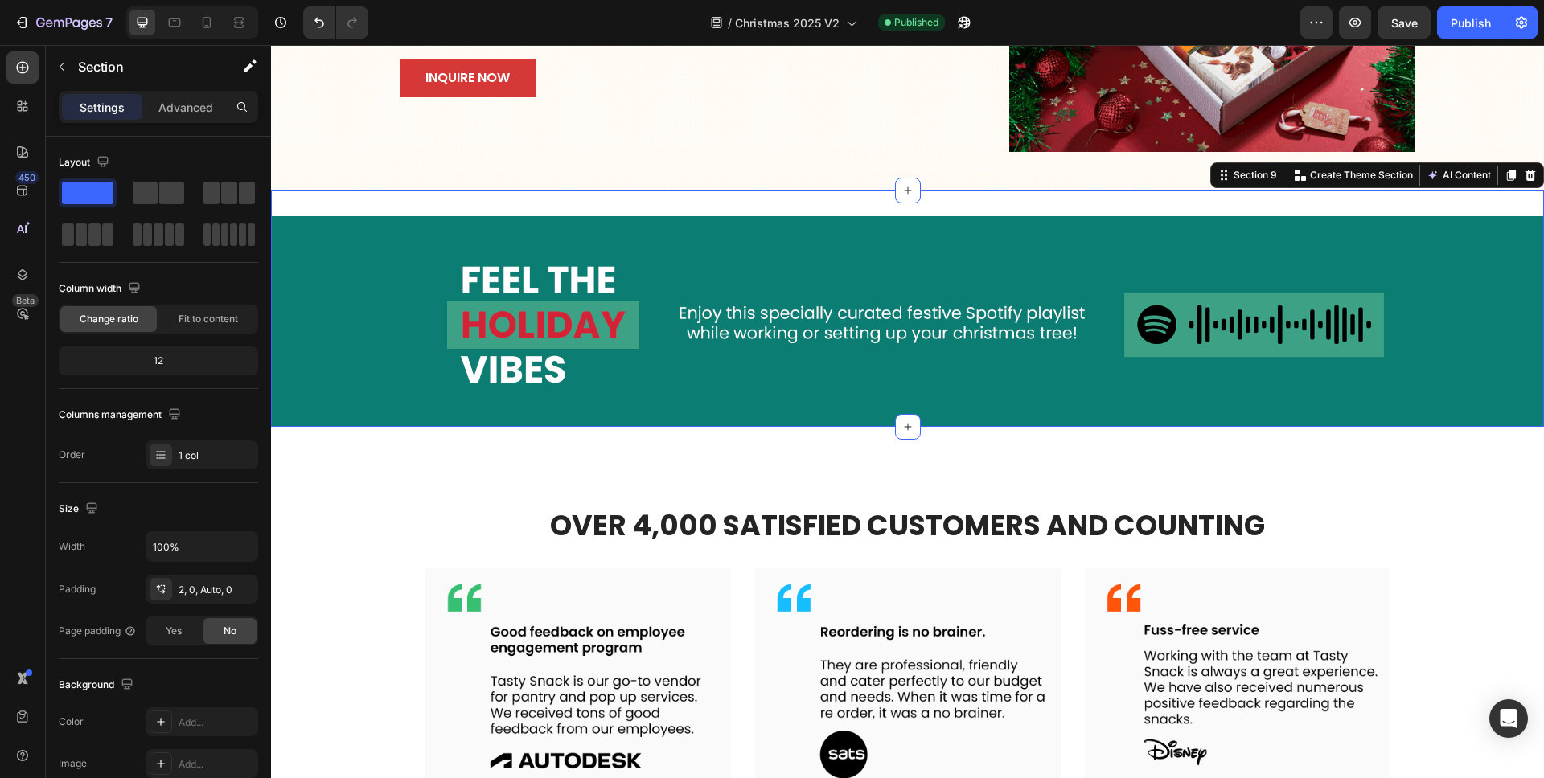
click at [829, 203] on div "Image Section 9 Create Theme Section AI Content Write with GemAI What would you…" at bounding box center [907, 309] width 1273 height 236
click at [203, 594] on div "2, 0, Auto, 0" at bounding box center [201, 590] width 47 height 14
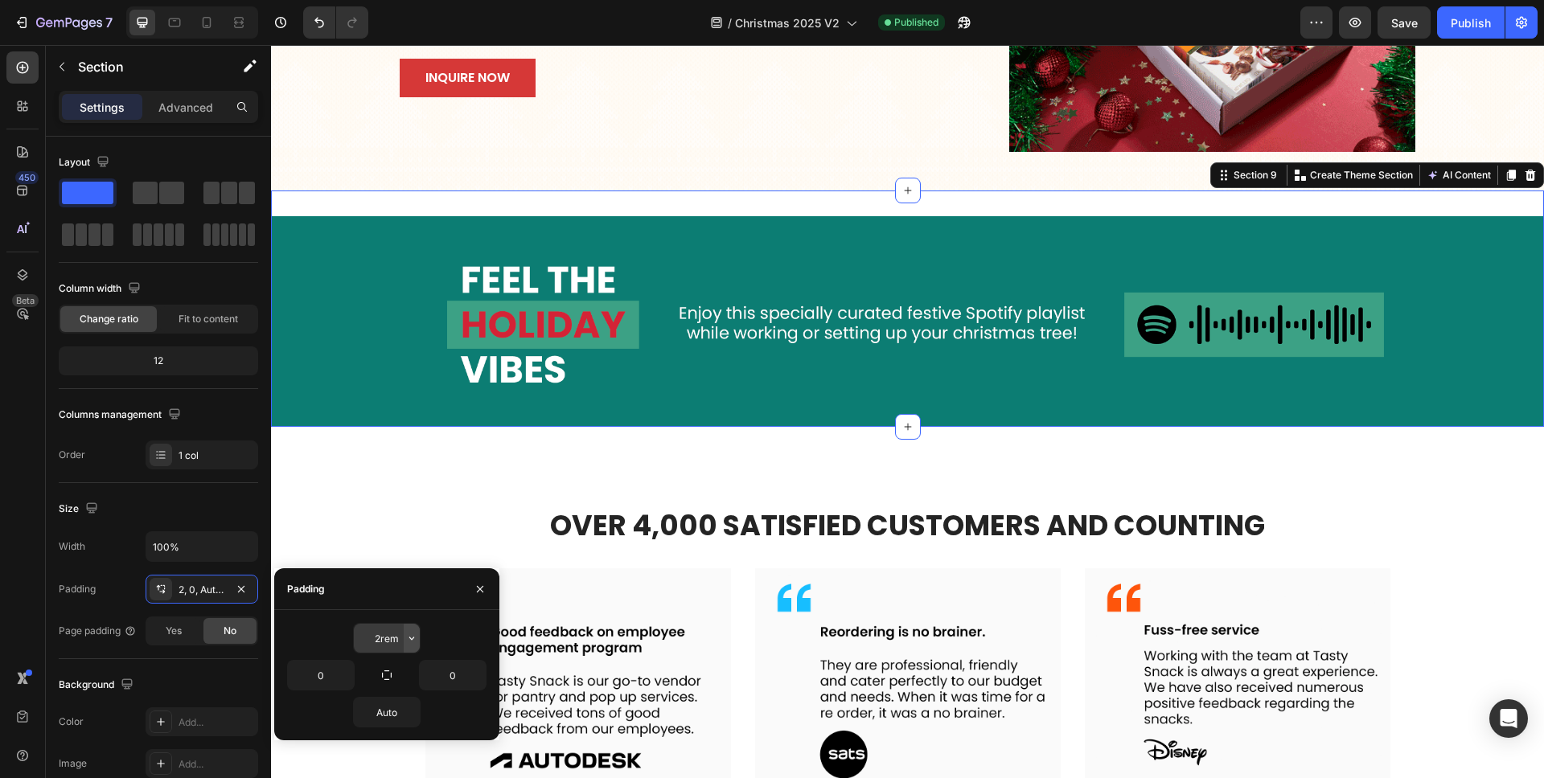
click at [410, 634] on icon "button" at bounding box center [411, 638] width 13 height 13
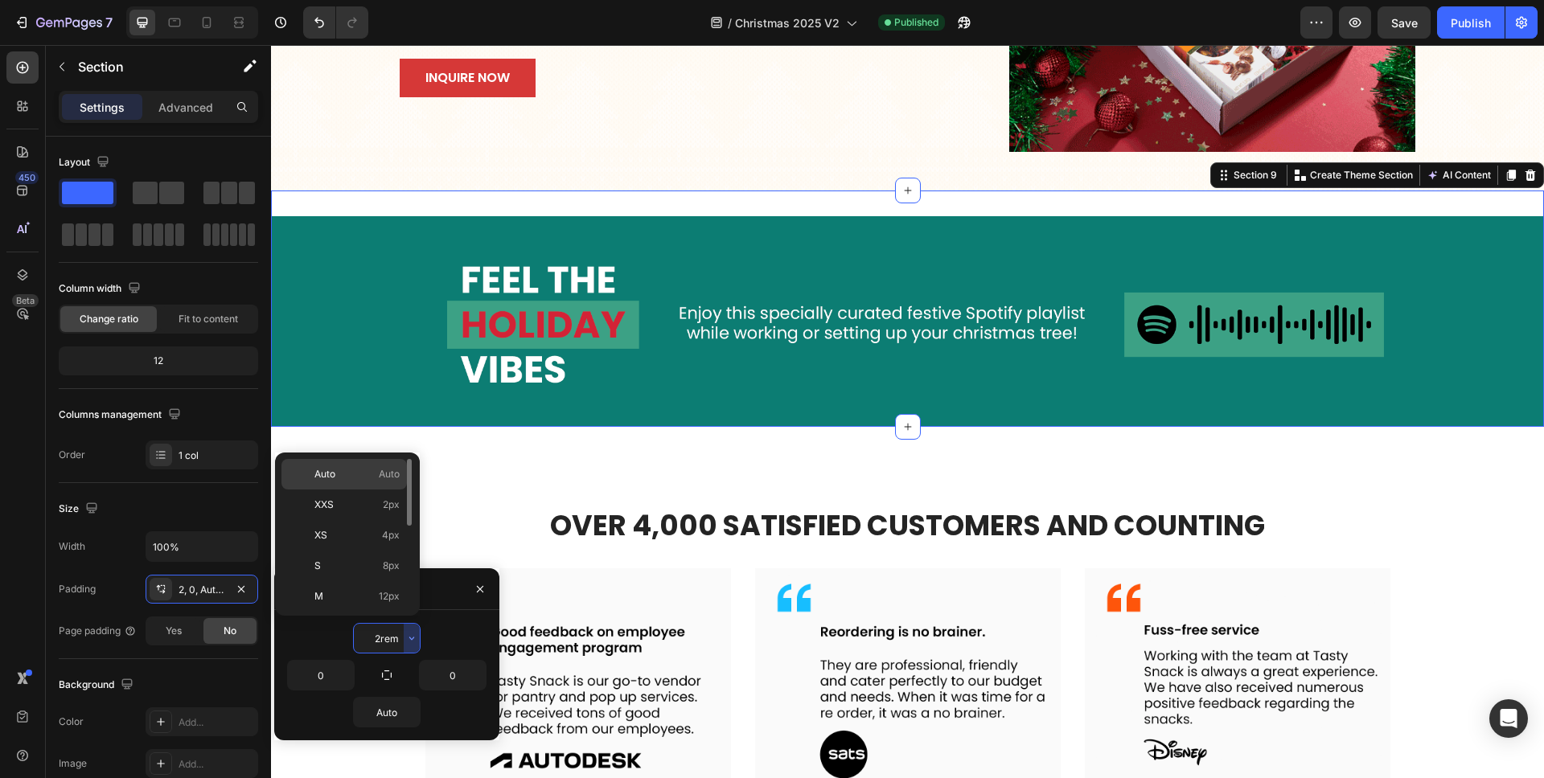
click at [380, 478] on span "Auto" at bounding box center [389, 474] width 21 height 14
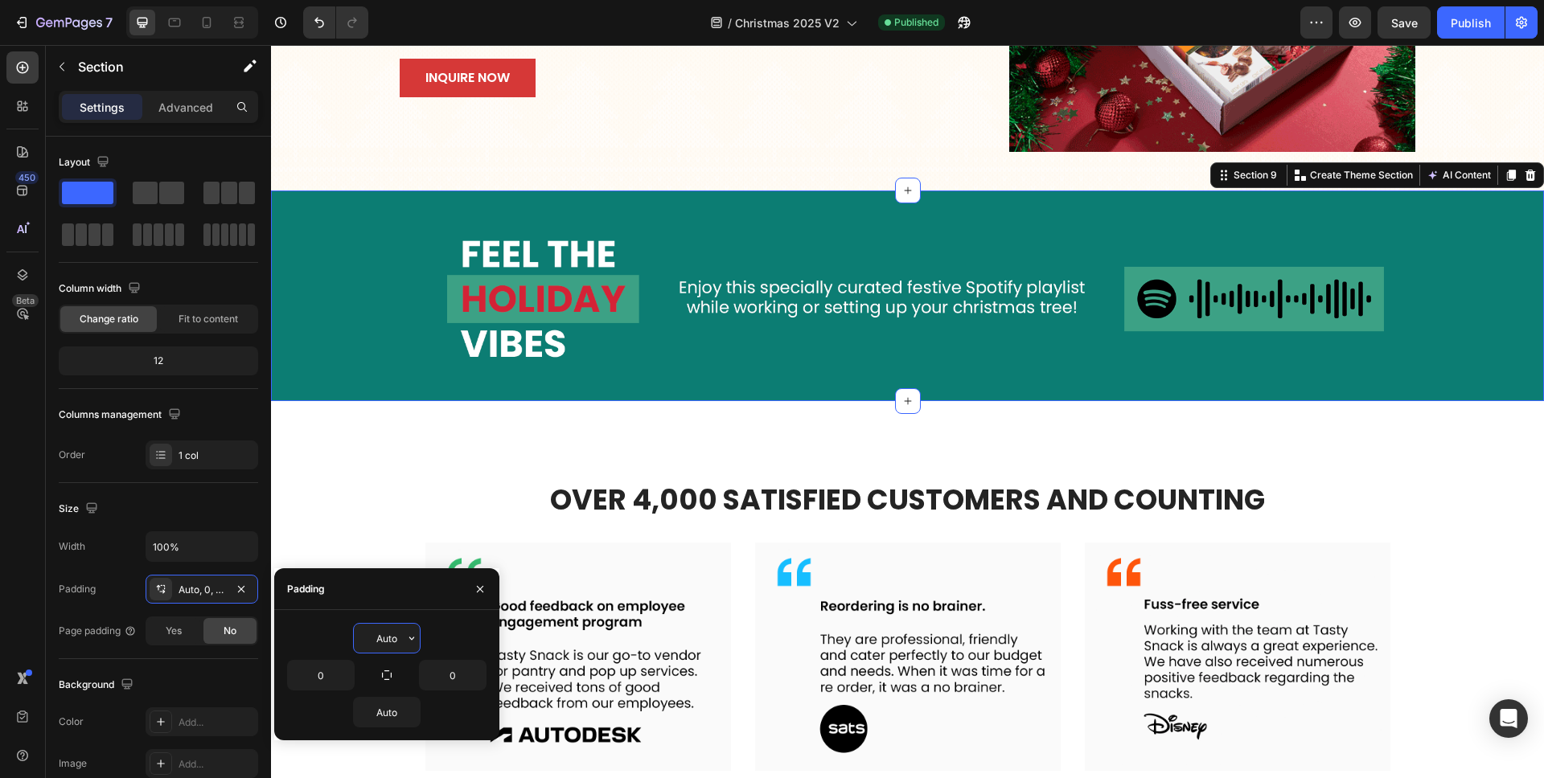
click at [384, 641] on input "Auto" at bounding box center [387, 638] width 66 height 29
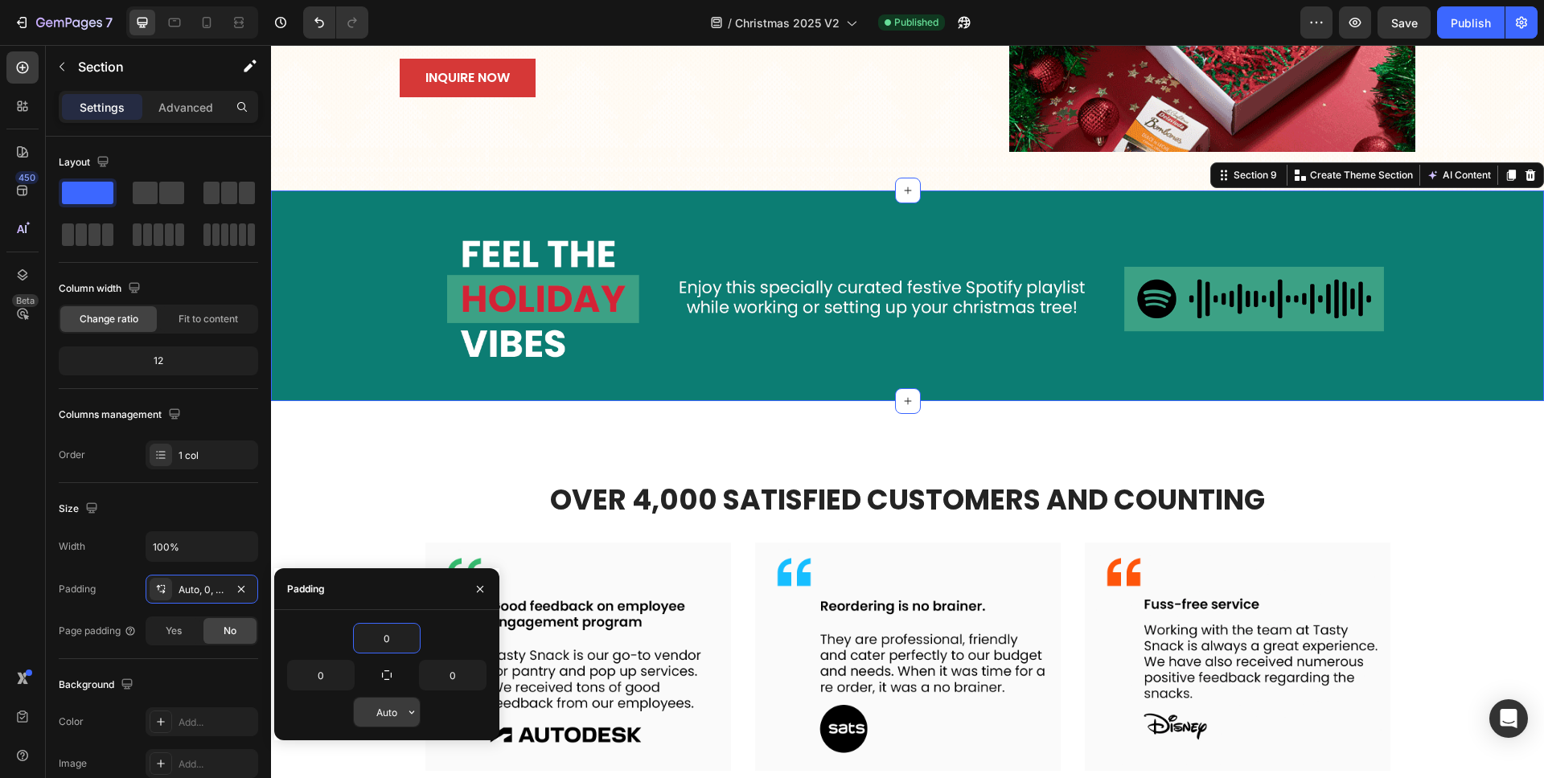
type input "0"
click at [381, 708] on input "Auto" at bounding box center [387, 712] width 66 height 29
type input "0"
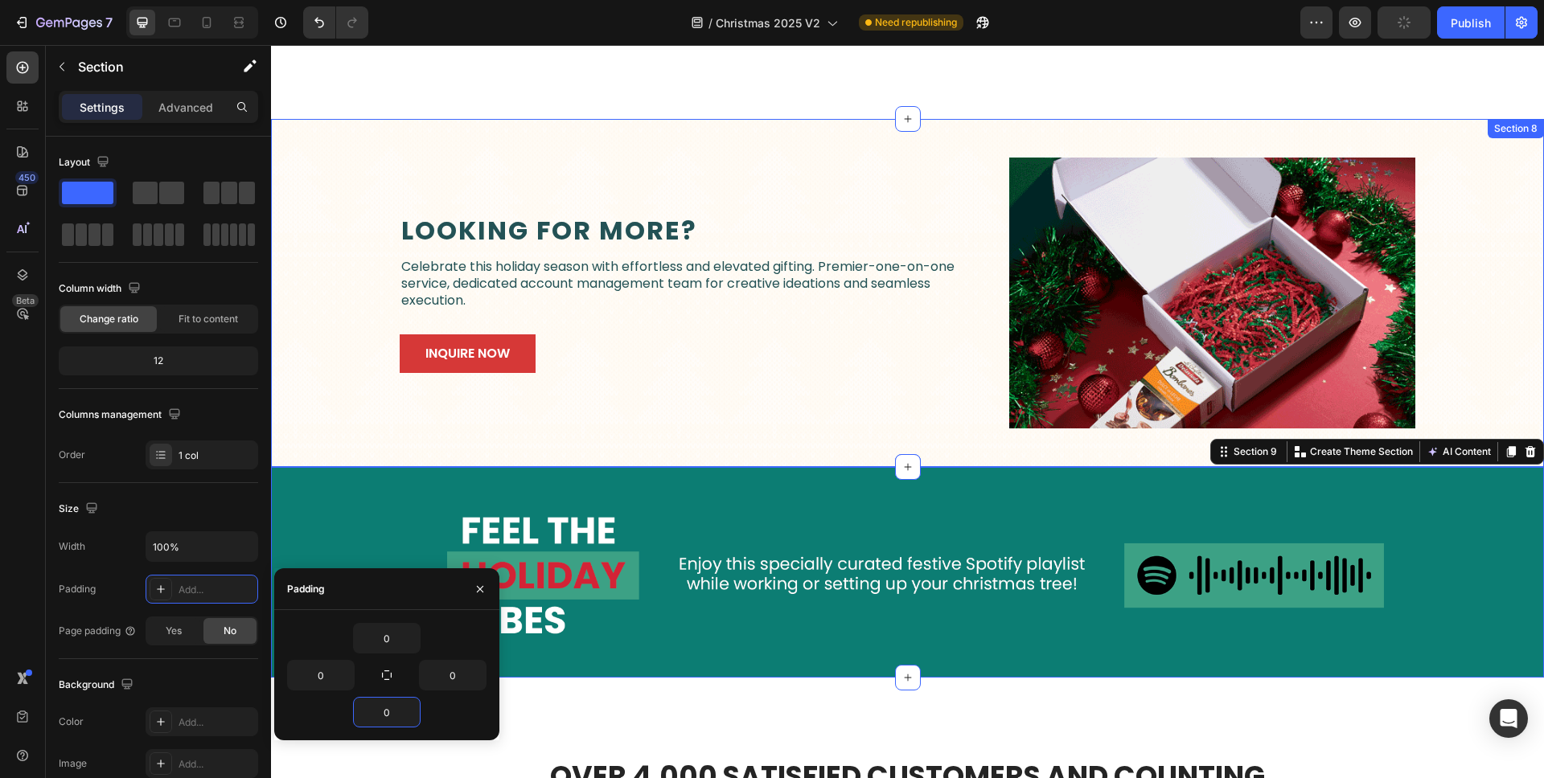
scroll to position [3257, 0]
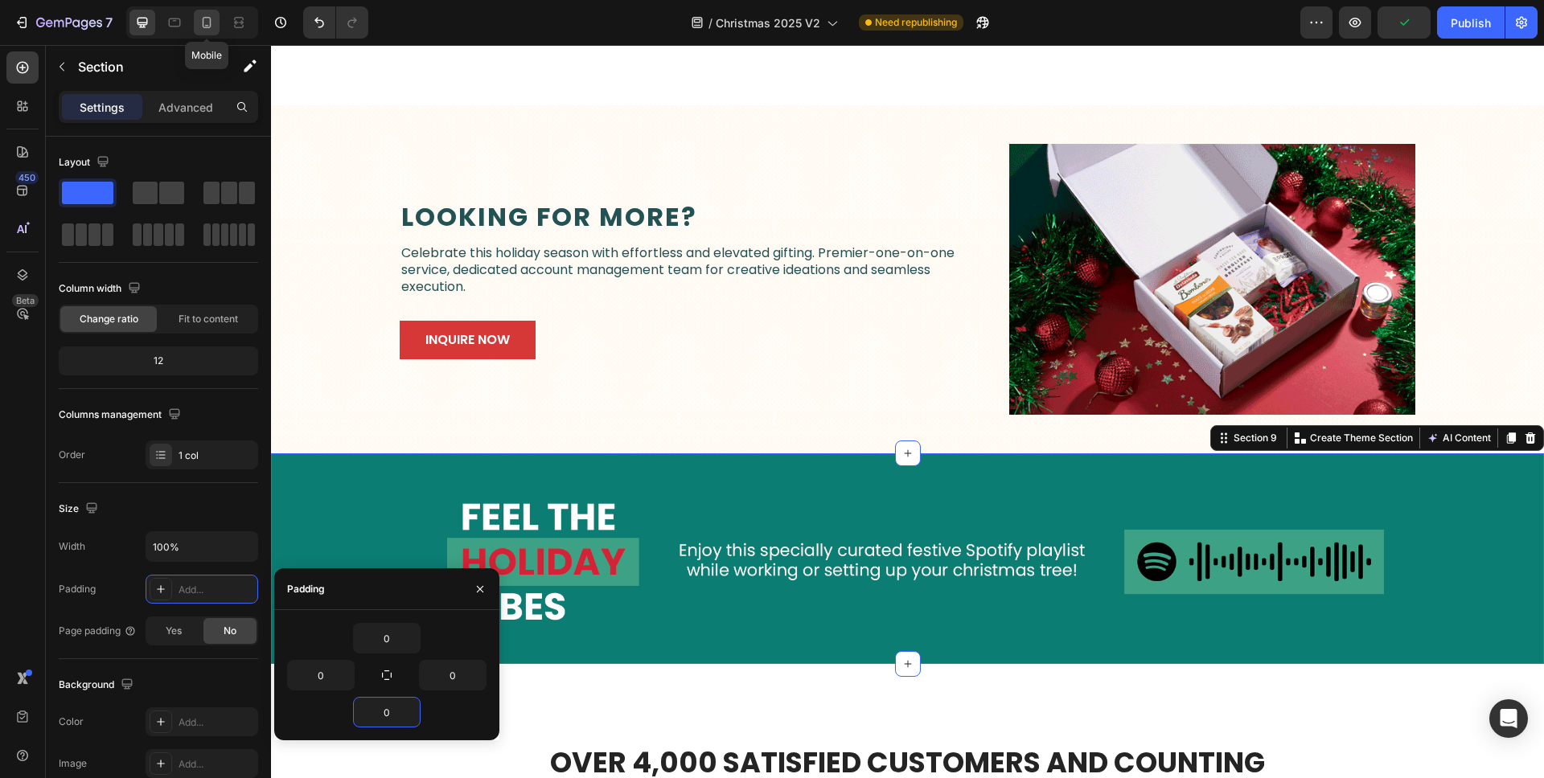
click at [212, 27] on icon at bounding box center [207, 22] width 16 height 16
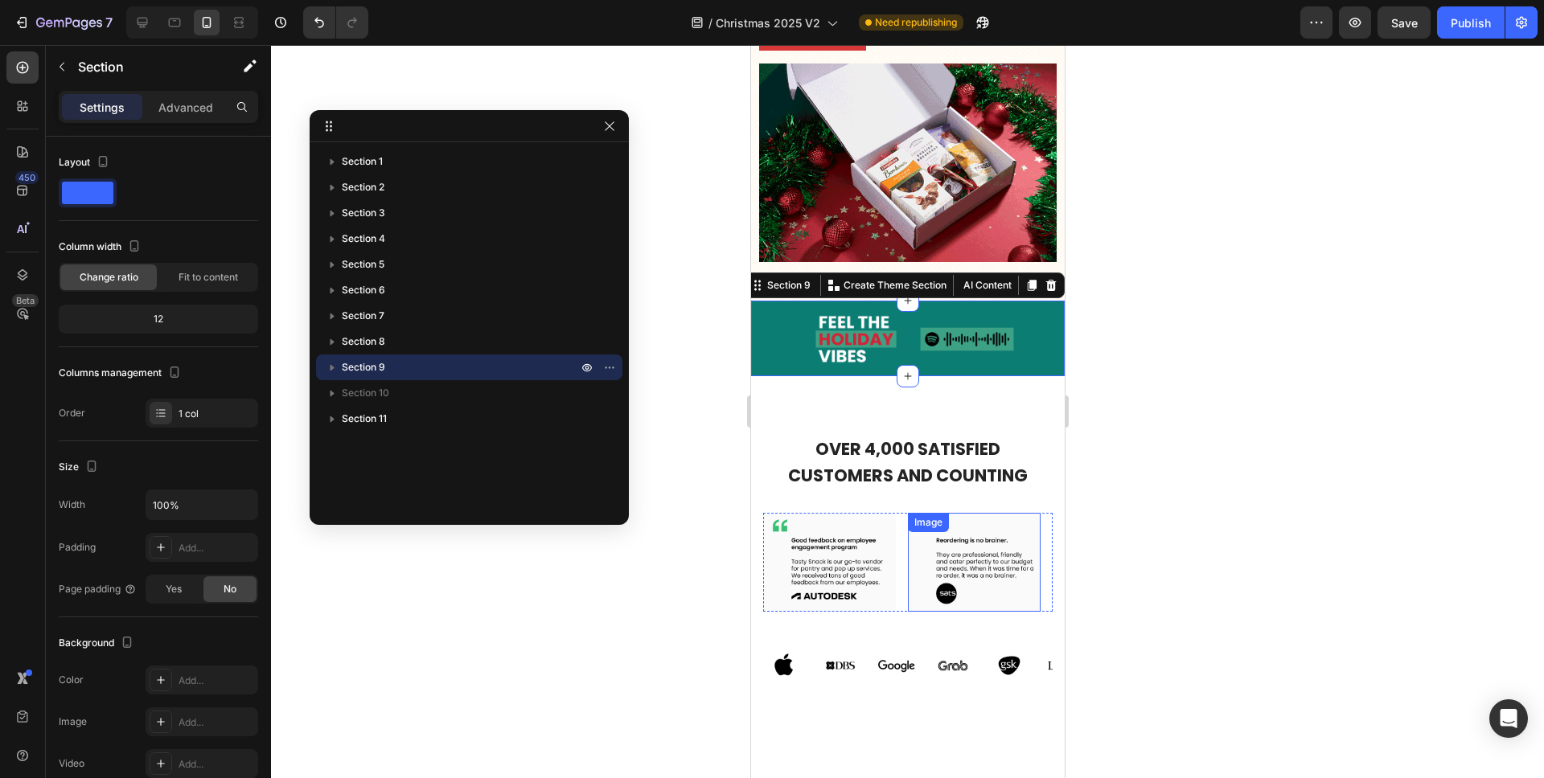
scroll to position [3208, 0]
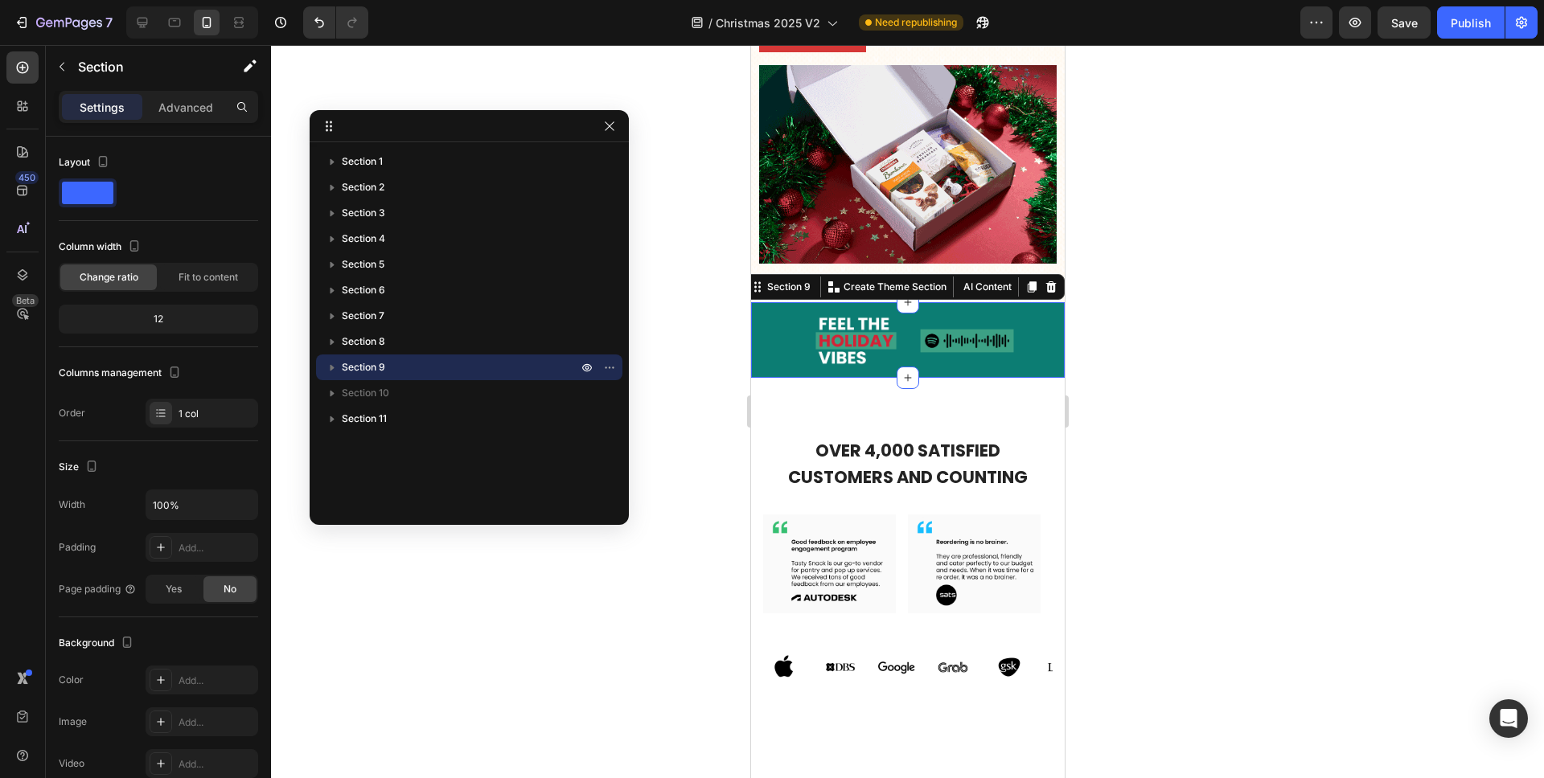
click at [1176, 191] on div at bounding box center [907, 411] width 1273 height 733
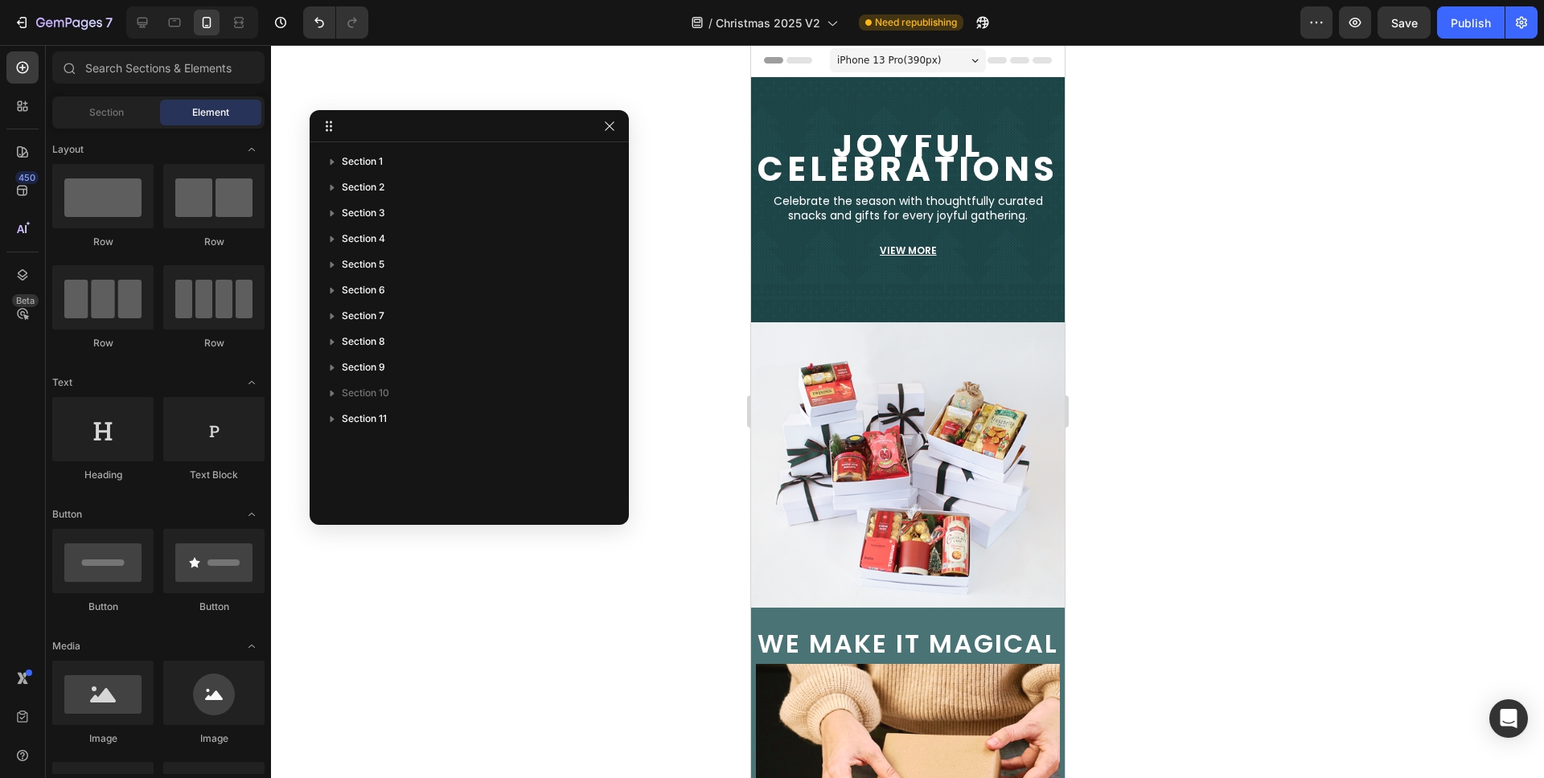
scroll to position [0, 0]
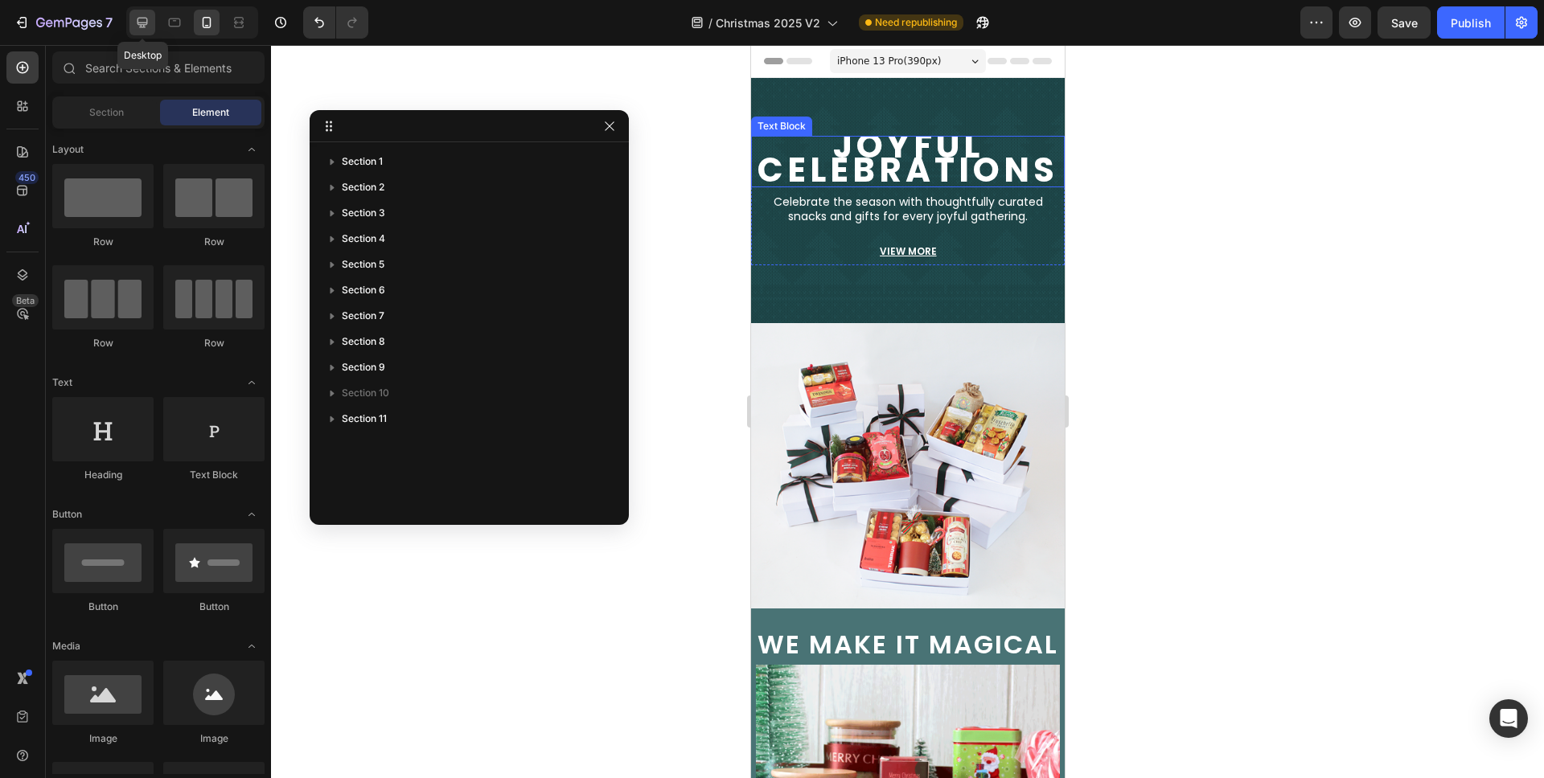
click at [154, 16] on div at bounding box center [142, 23] width 26 height 26
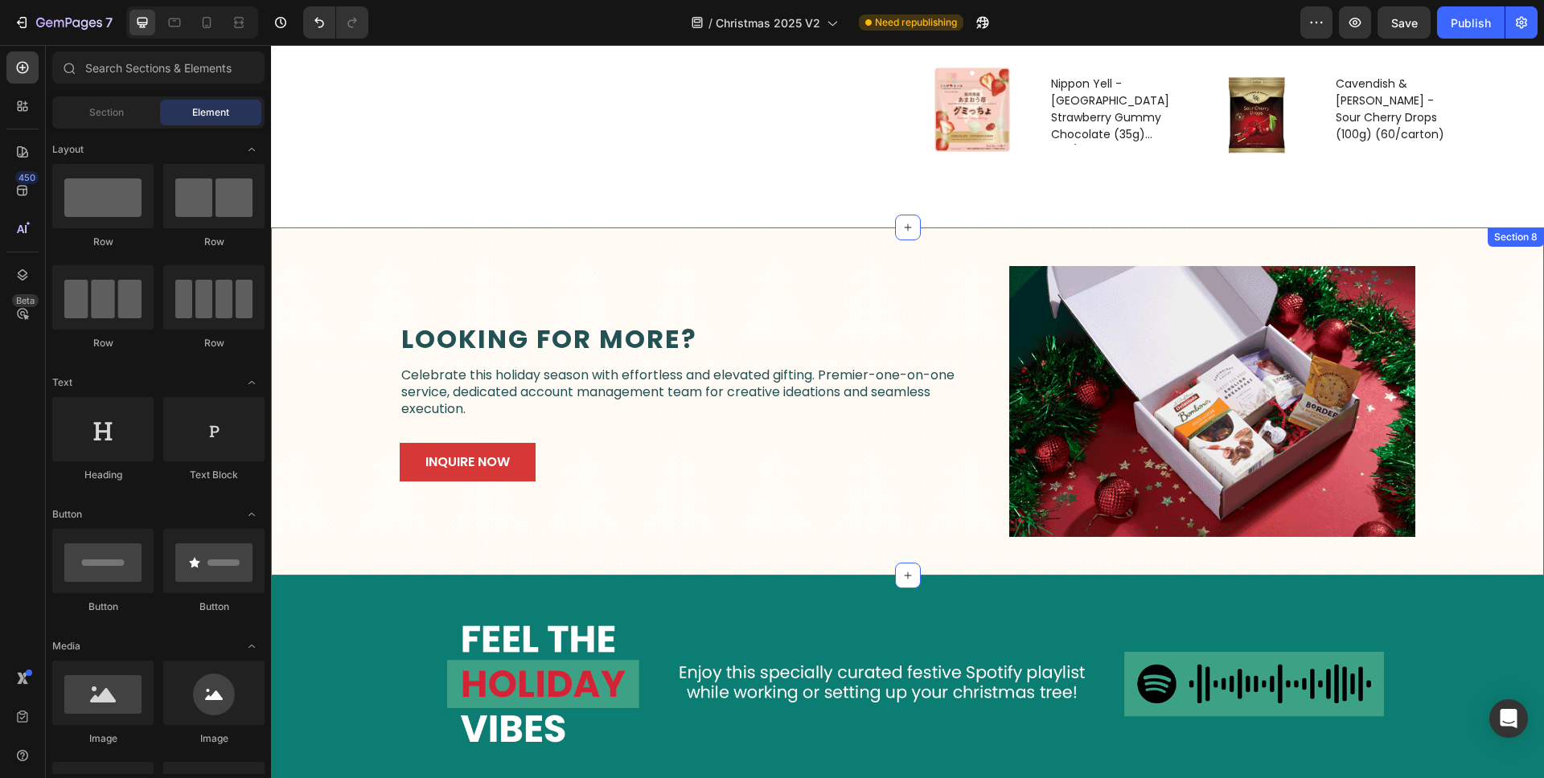
scroll to position [3129, 0]
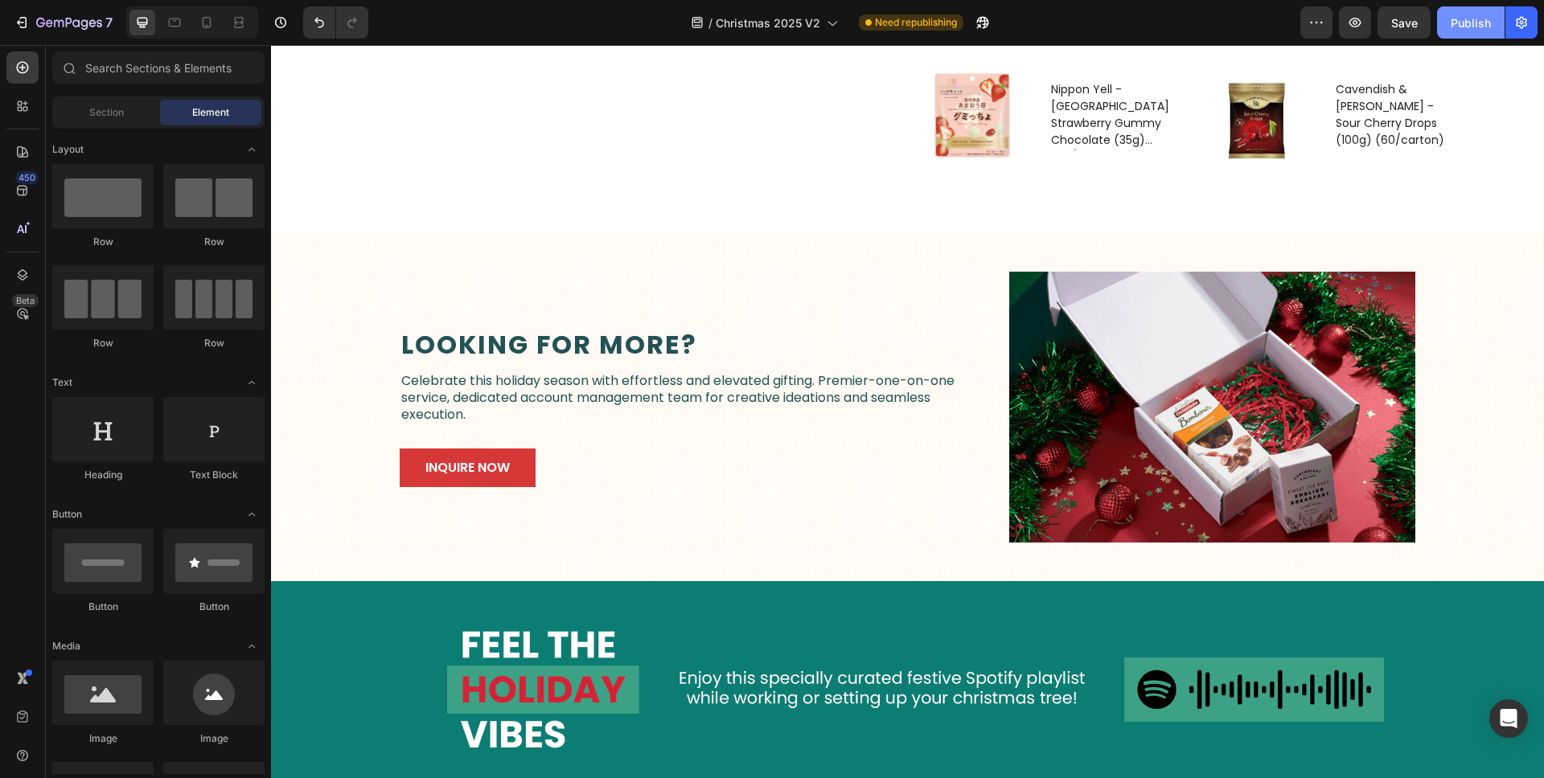
click at [1455, 24] on div "Publish" at bounding box center [1470, 22] width 40 height 17
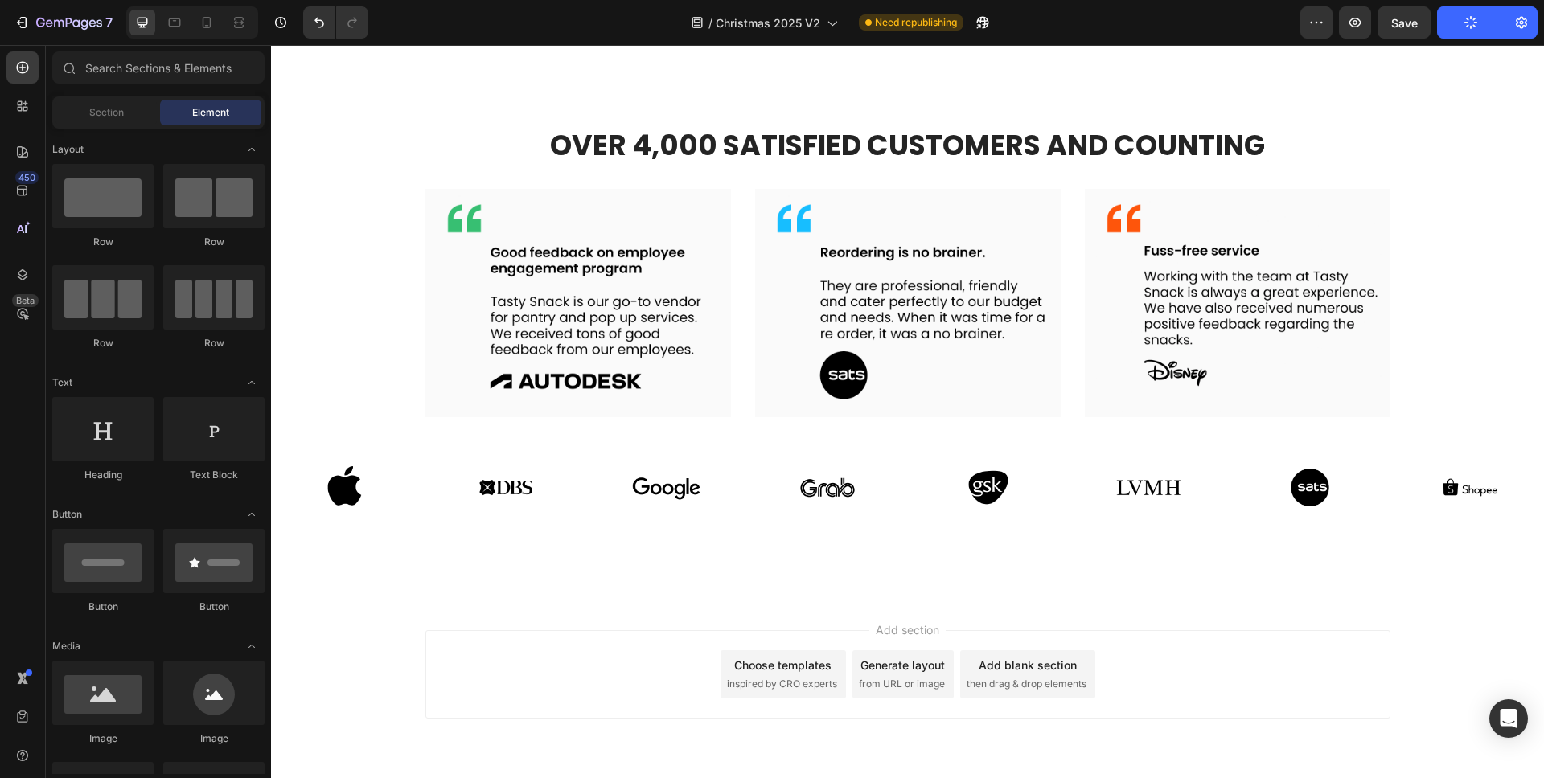
scroll to position [3919, 0]
